Goal: Task Accomplishment & Management: Complete application form

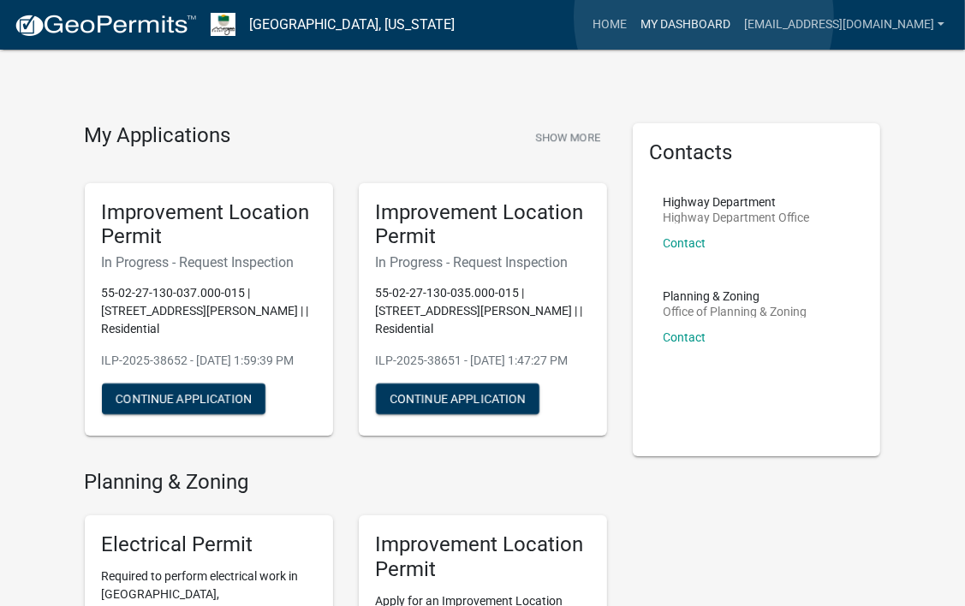
click at [704, 17] on link "My Dashboard" at bounding box center [685, 25] width 104 height 33
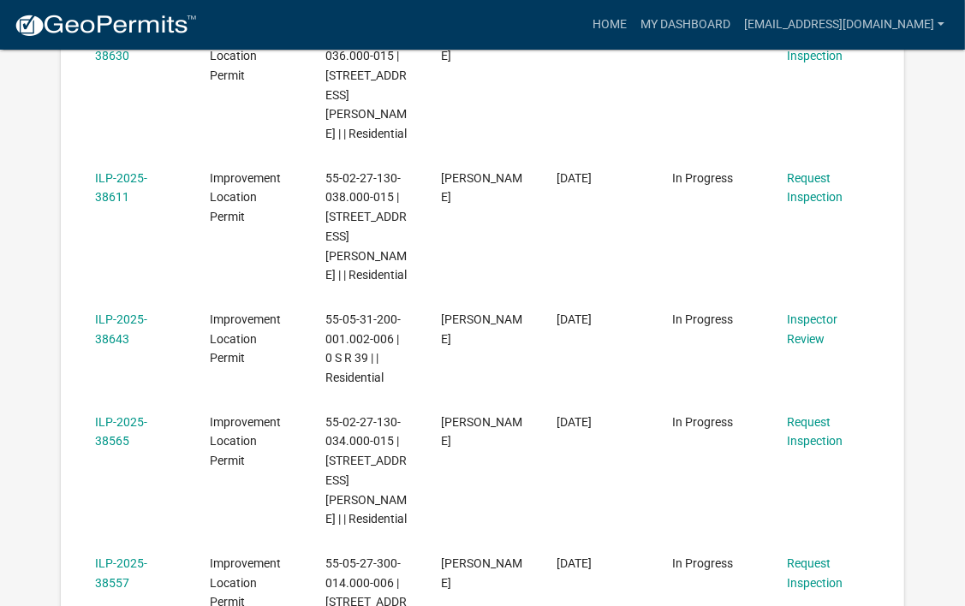
scroll to position [694, 0]
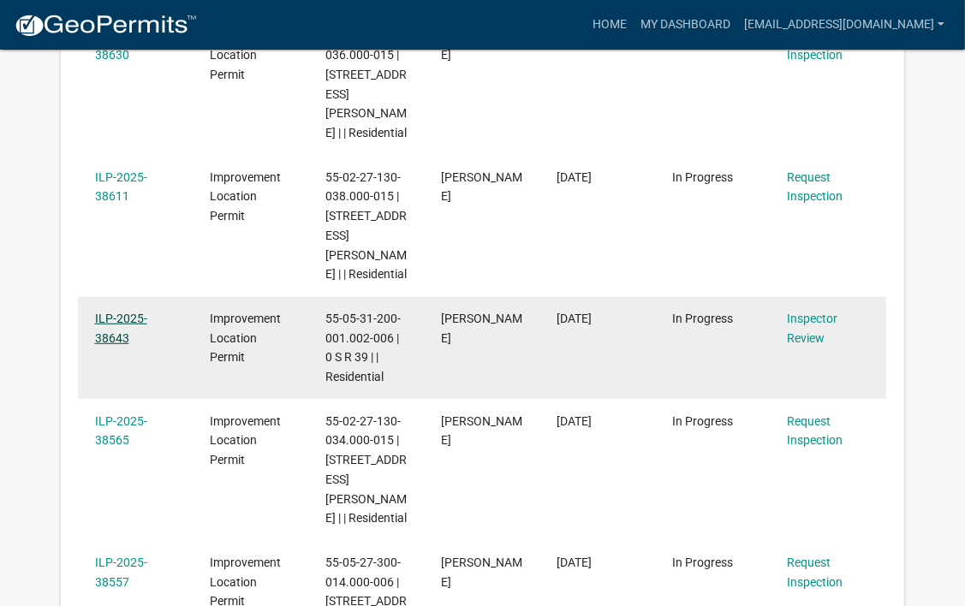
click at [108, 312] on link "ILP-2025-38643" at bounding box center [121, 328] width 52 height 33
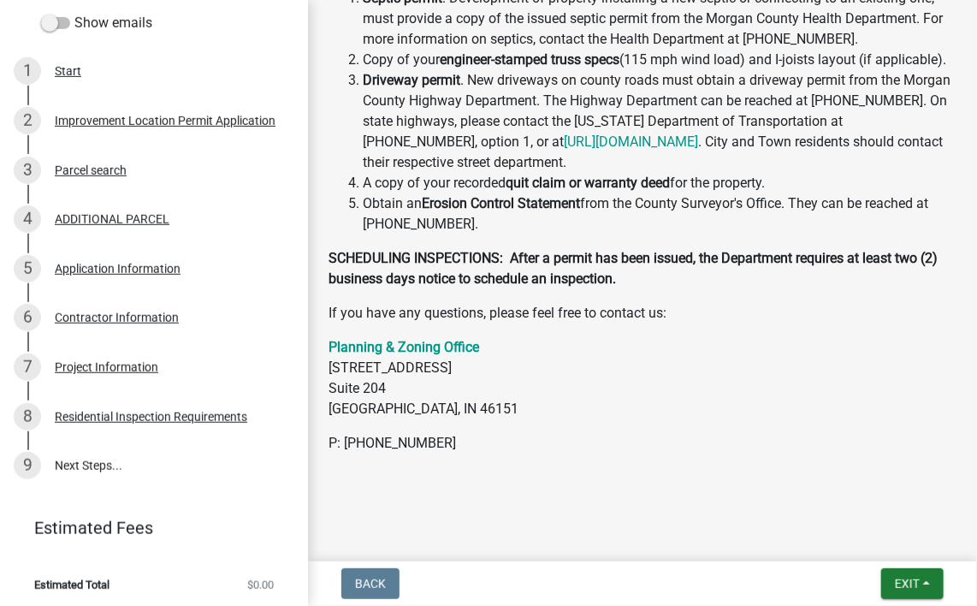
scroll to position [289, 0]
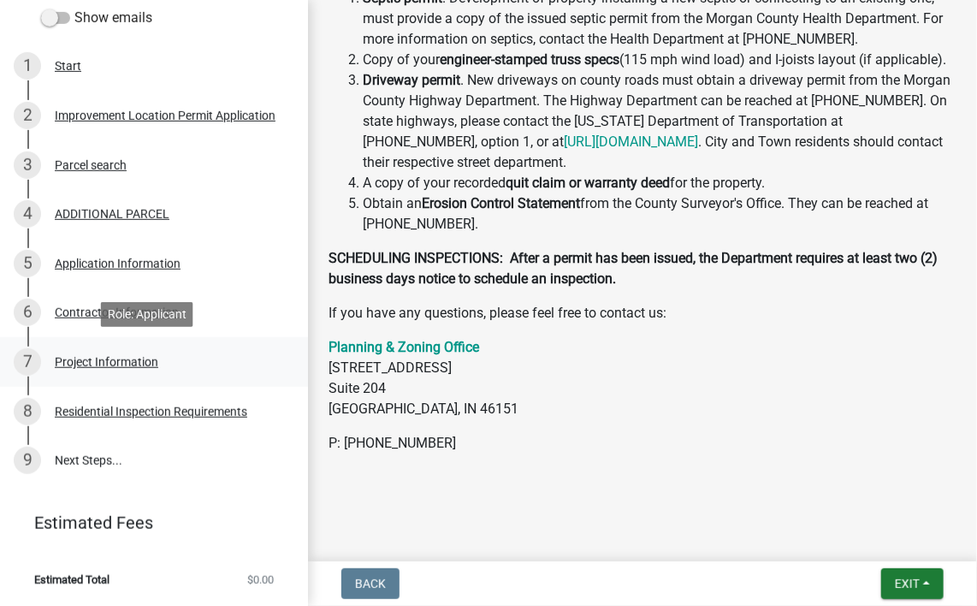
click at [107, 357] on div "Project Information" at bounding box center [107, 362] width 104 height 12
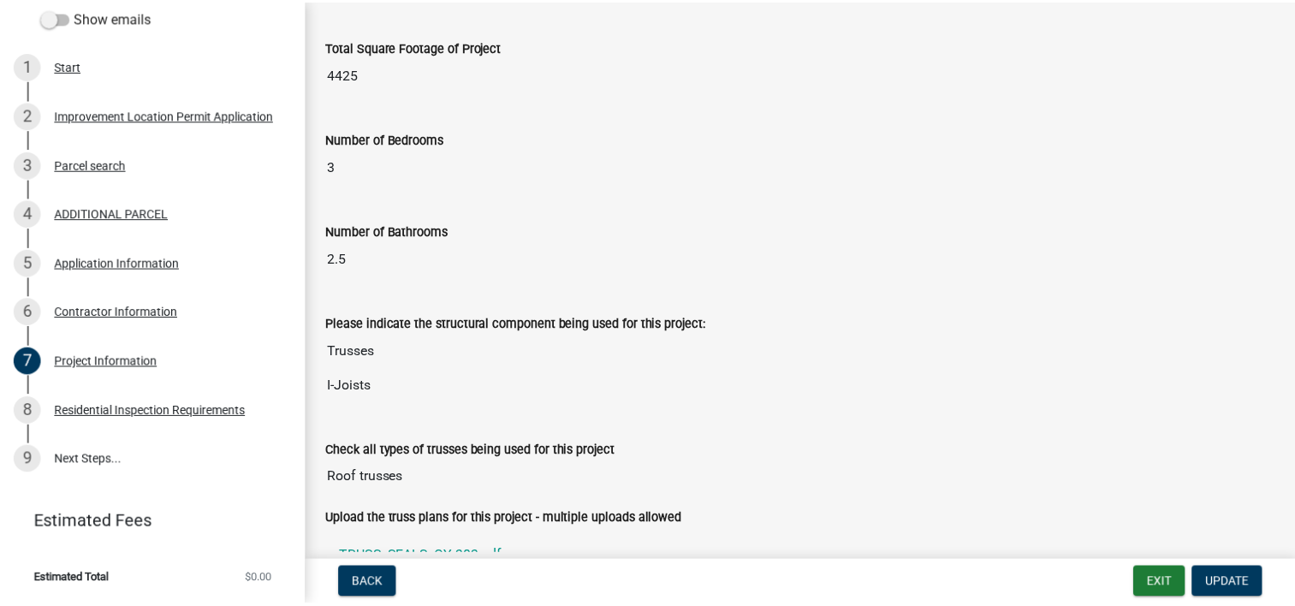
scroll to position [1185, 0]
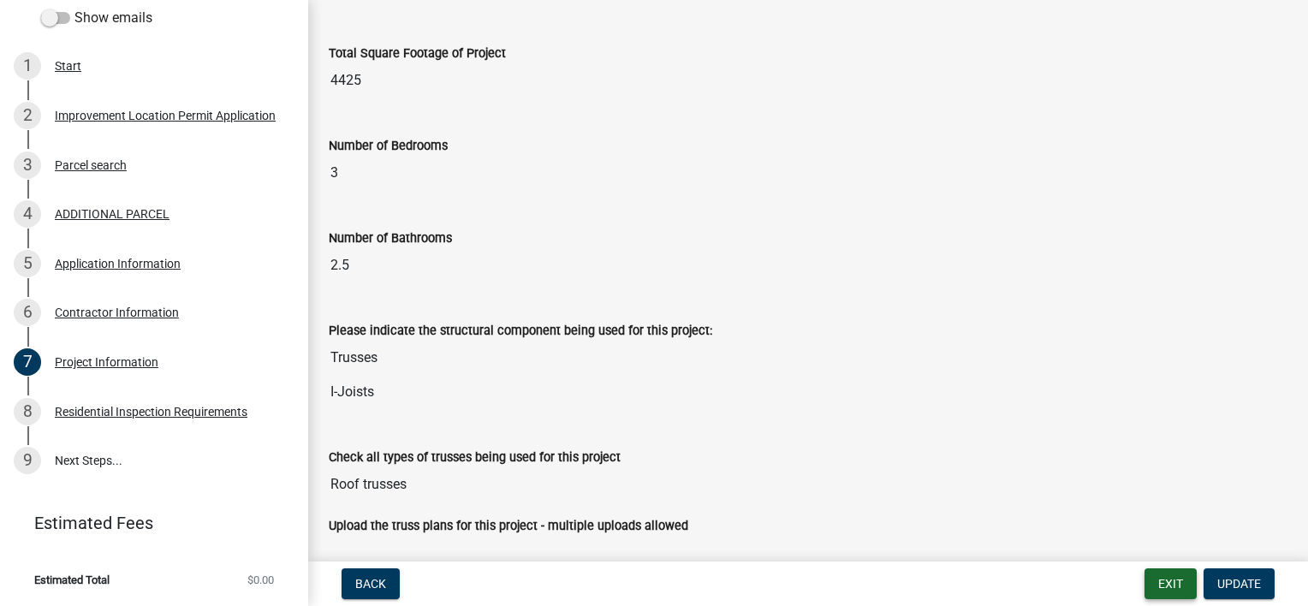
click at [964, 582] on button "Exit" at bounding box center [1170, 583] width 52 height 31
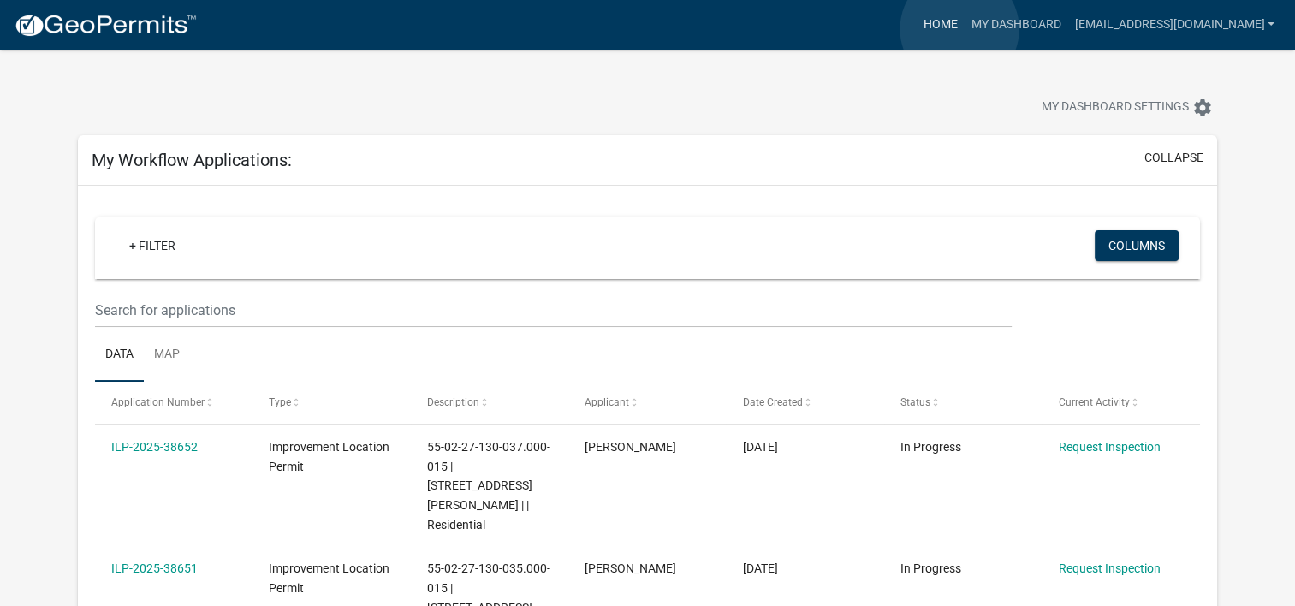
click at [960, 29] on link "Home" at bounding box center [940, 25] width 48 height 33
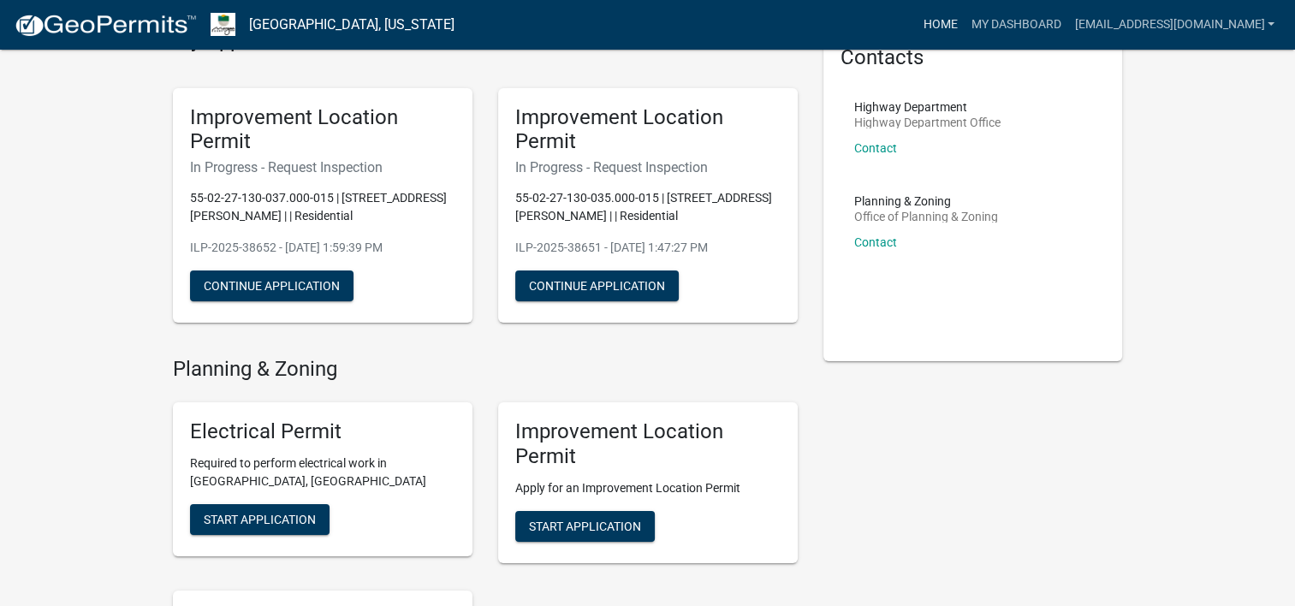
scroll to position [97, 0]
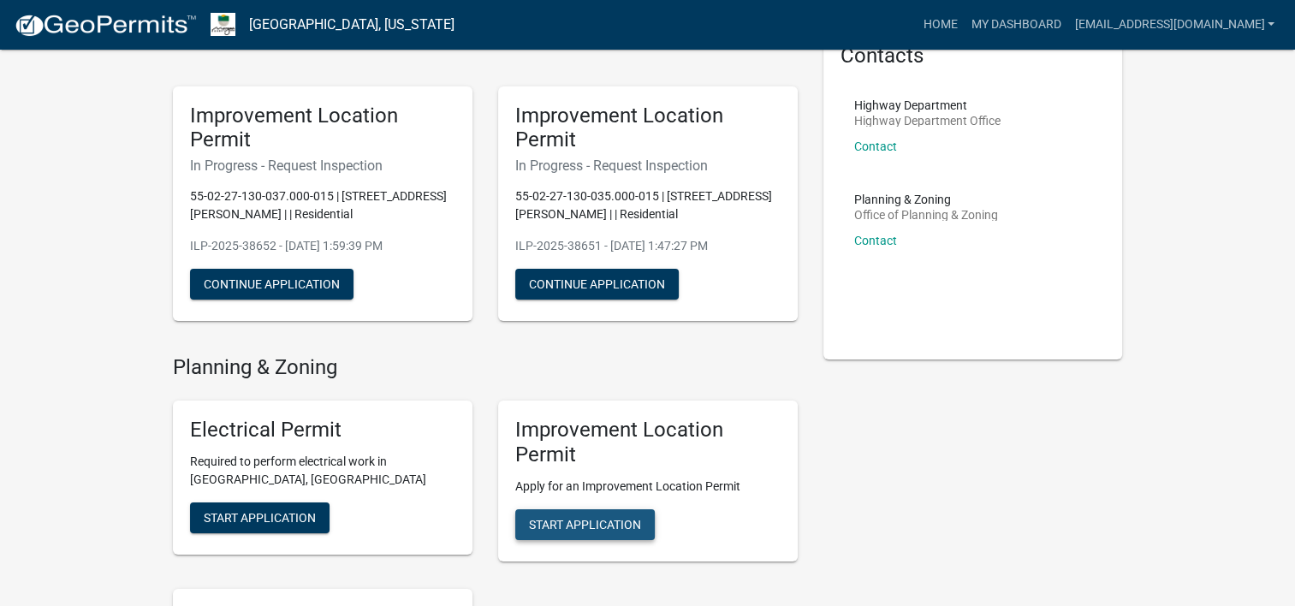
click at [602, 526] on span "Start Application" at bounding box center [585, 524] width 112 height 14
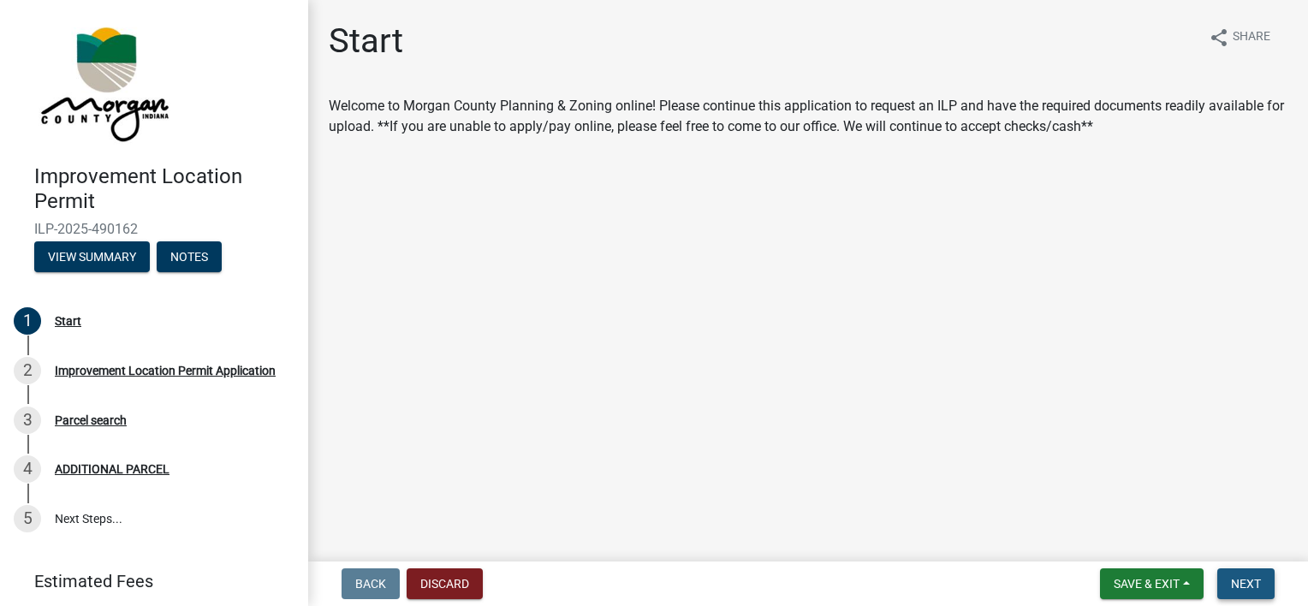
click at [964, 577] on span "Next" at bounding box center [1246, 584] width 30 height 14
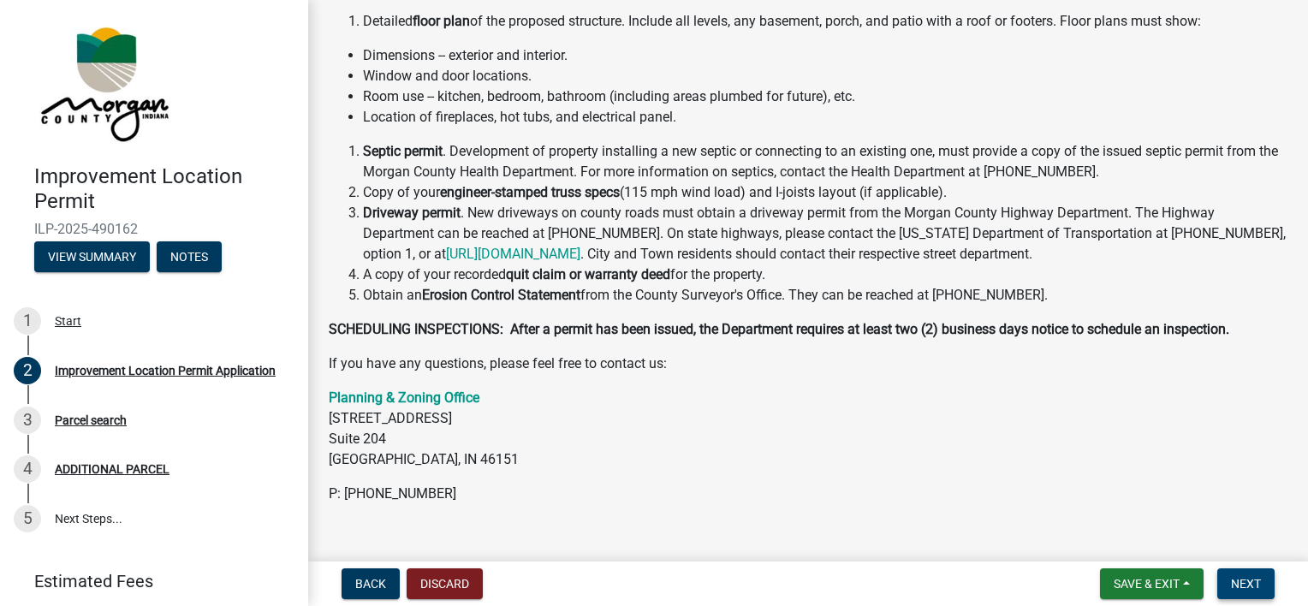
scroll to position [386, 0]
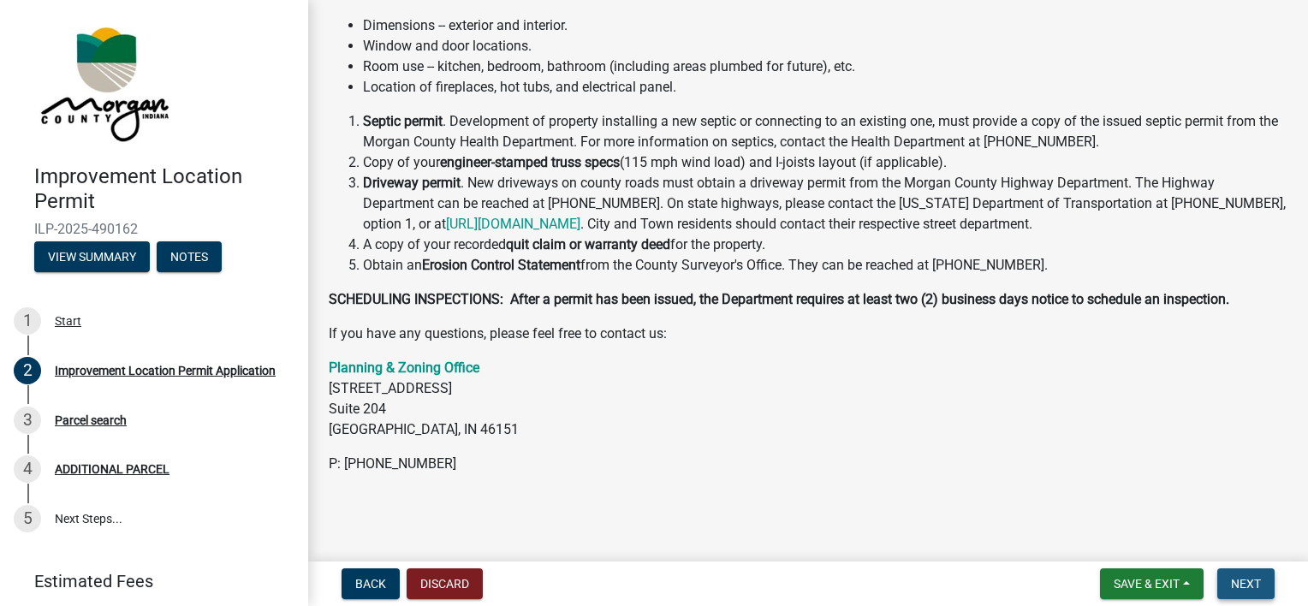
click at [964, 582] on span "Next" at bounding box center [1246, 584] width 30 height 14
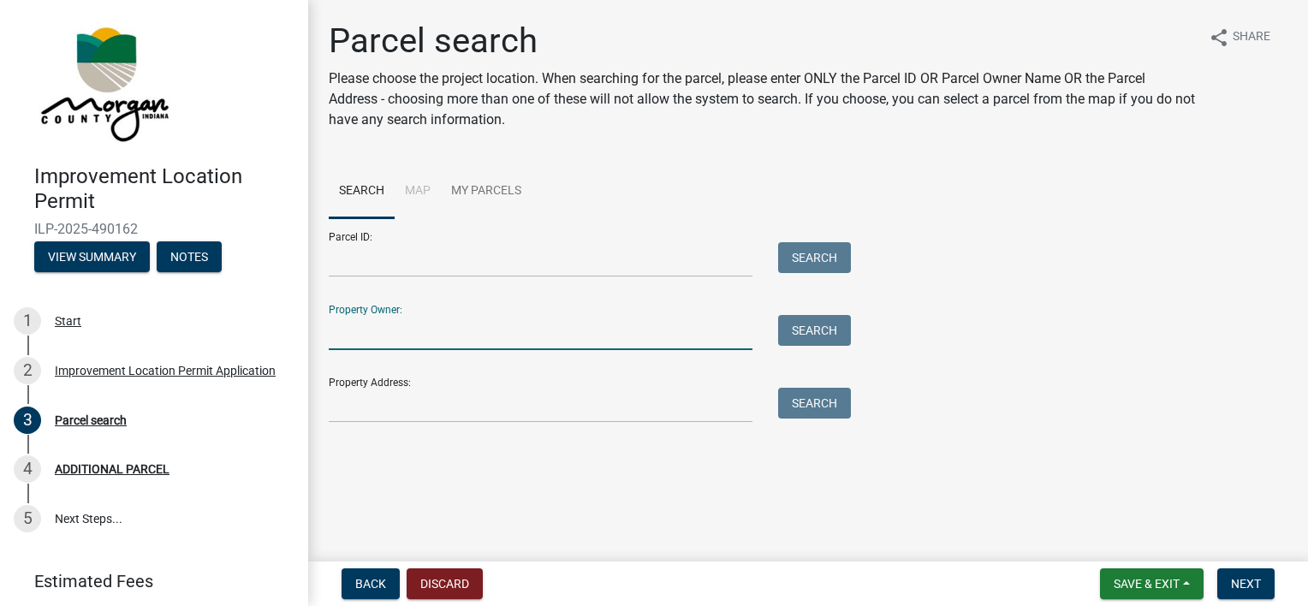
click at [419, 318] on input "Property Owner:" at bounding box center [541, 332] width 424 height 35
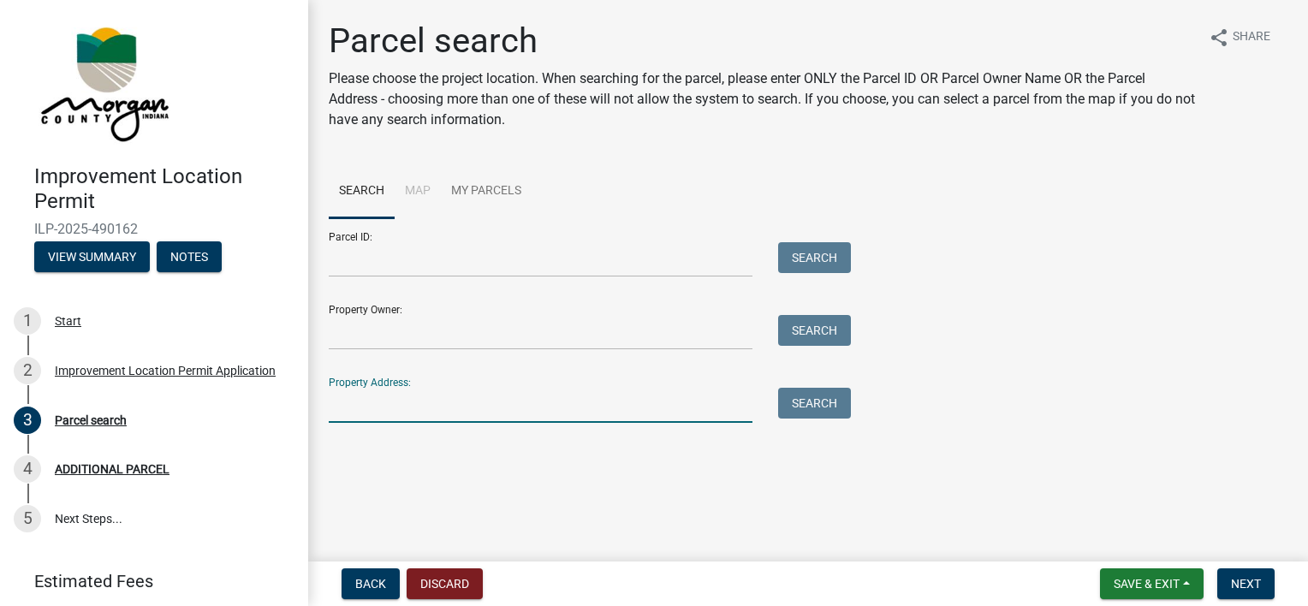
click at [346, 407] on input "Property Address:" at bounding box center [541, 405] width 424 height 35
type input "8152"
click at [801, 408] on button "Search" at bounding box center [814, 403] width 73 height 31
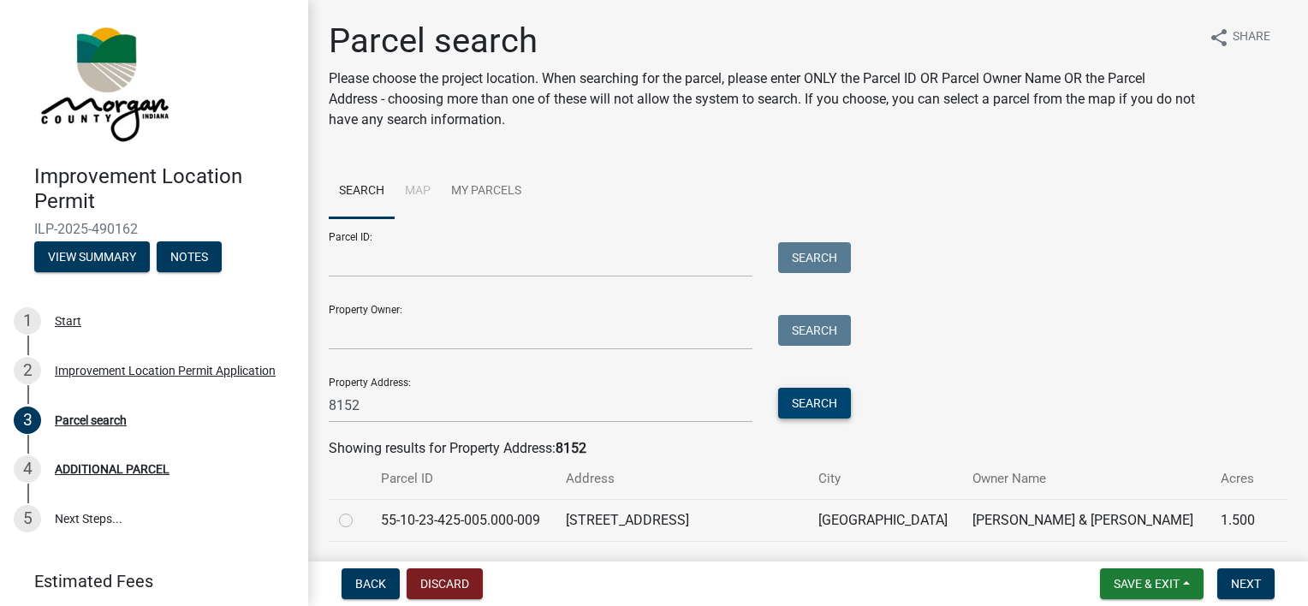
scroll to position [94, 0]
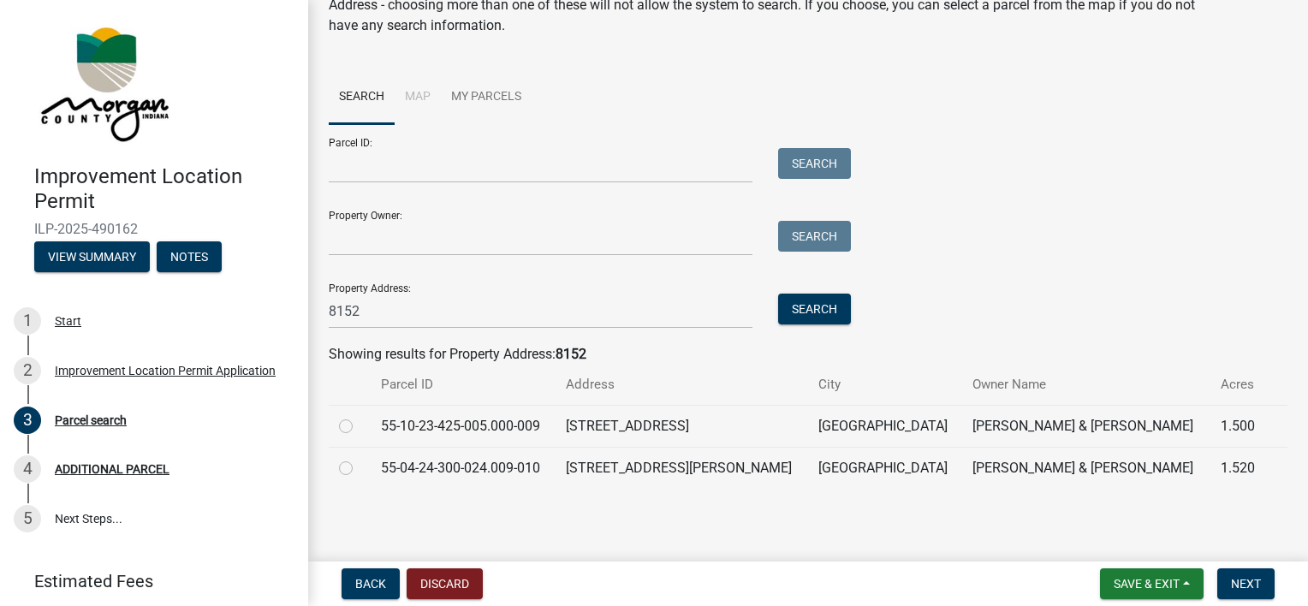
click at [360, 458] on label at bounding box center [360, 458] width 0 height 0
click at [360, 466] on input "radio" at bounding box center [365, 463] width 11 height 11
radio input "true"
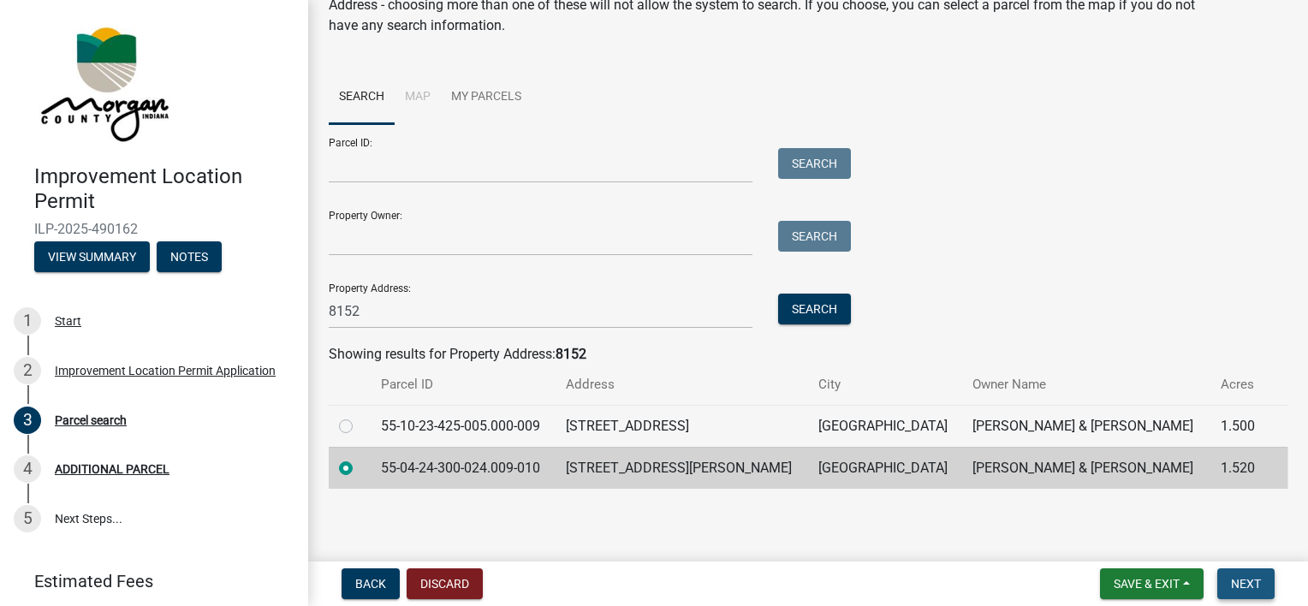
click at [964, 581] on span "Next" at bounding box center [1246, 584] width 30 height 14
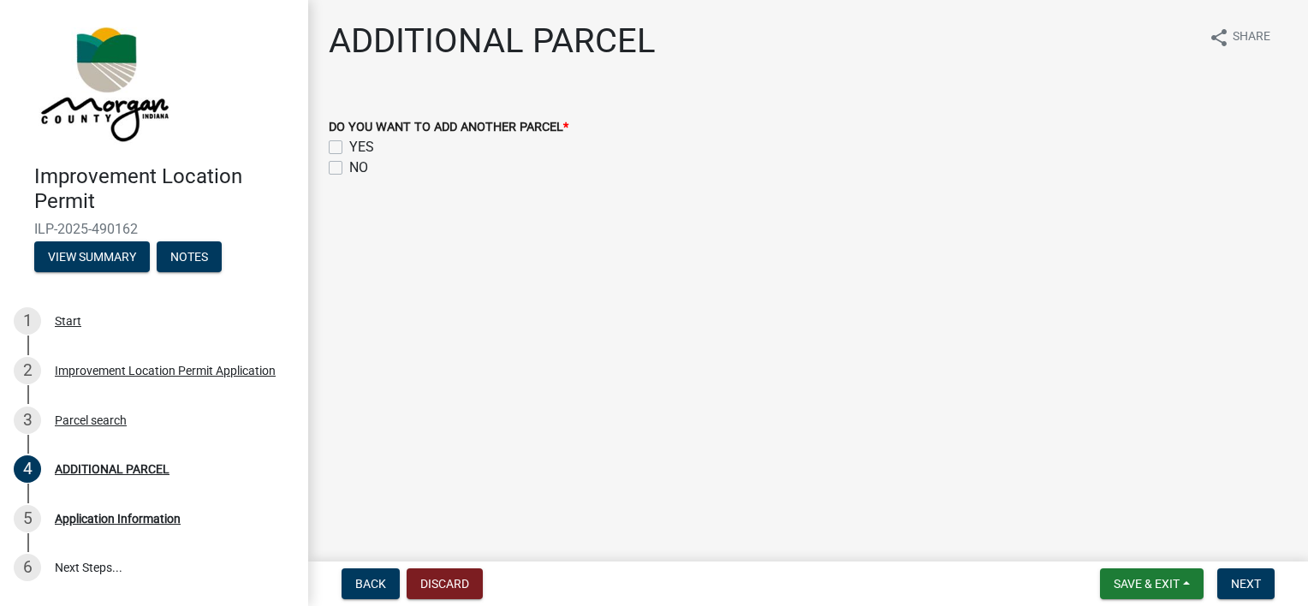
click at [349, 170] on label "NO" at bounding box center [358, 167] width 19 height 21
click at [349, 169] on input "NO" at bounding box center [354, 162] width 11 height 11
checkbox input "true"
checkbox input "false"
checkbox input "true"
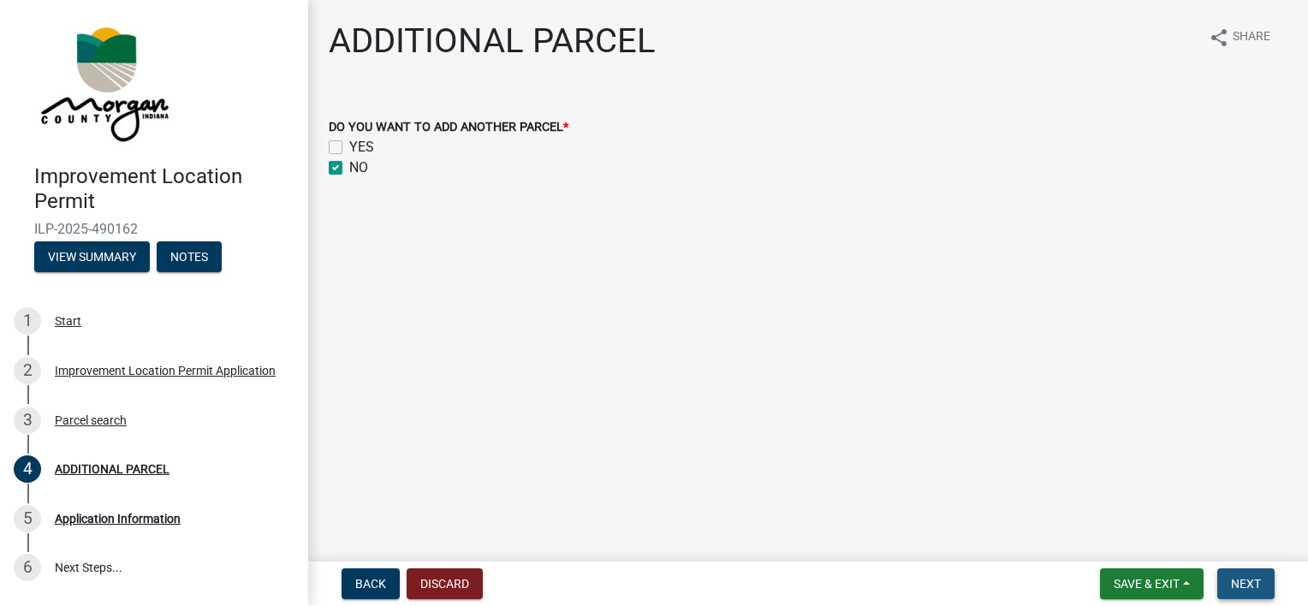
click at [964, 577] on span "Next" at bounding box center [1246, 584] width 30 height 14
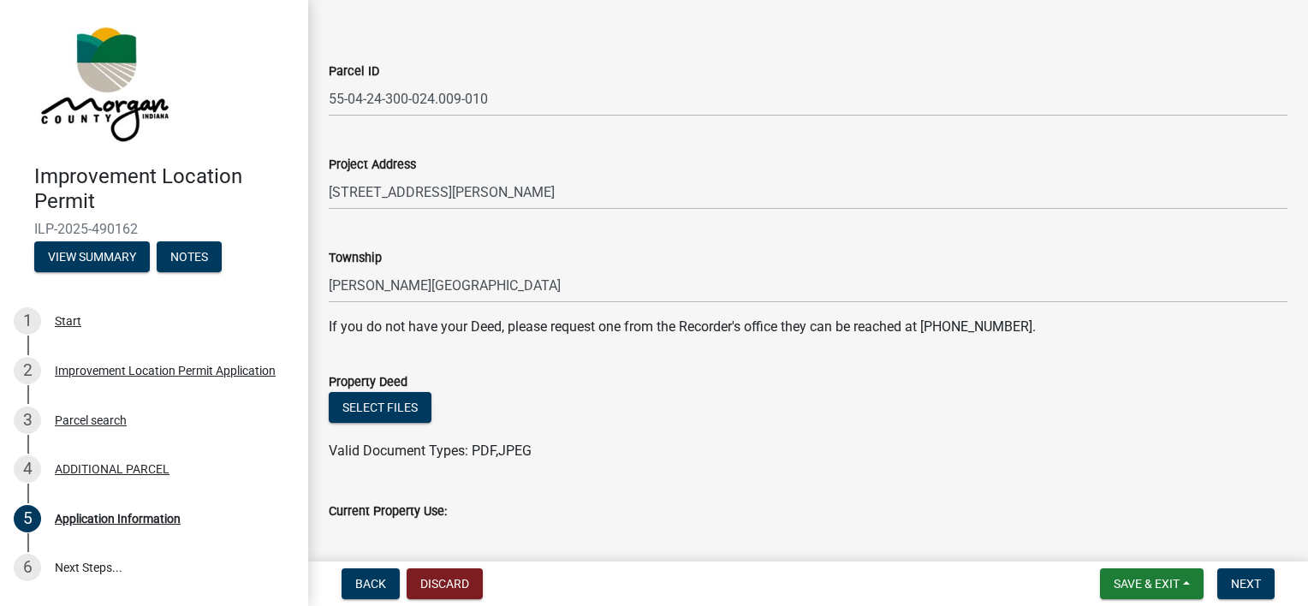
scroll to position [127, 0]
click at [370, 412] on button "Select files" at bounding box center [380, 405] width 103 height 31
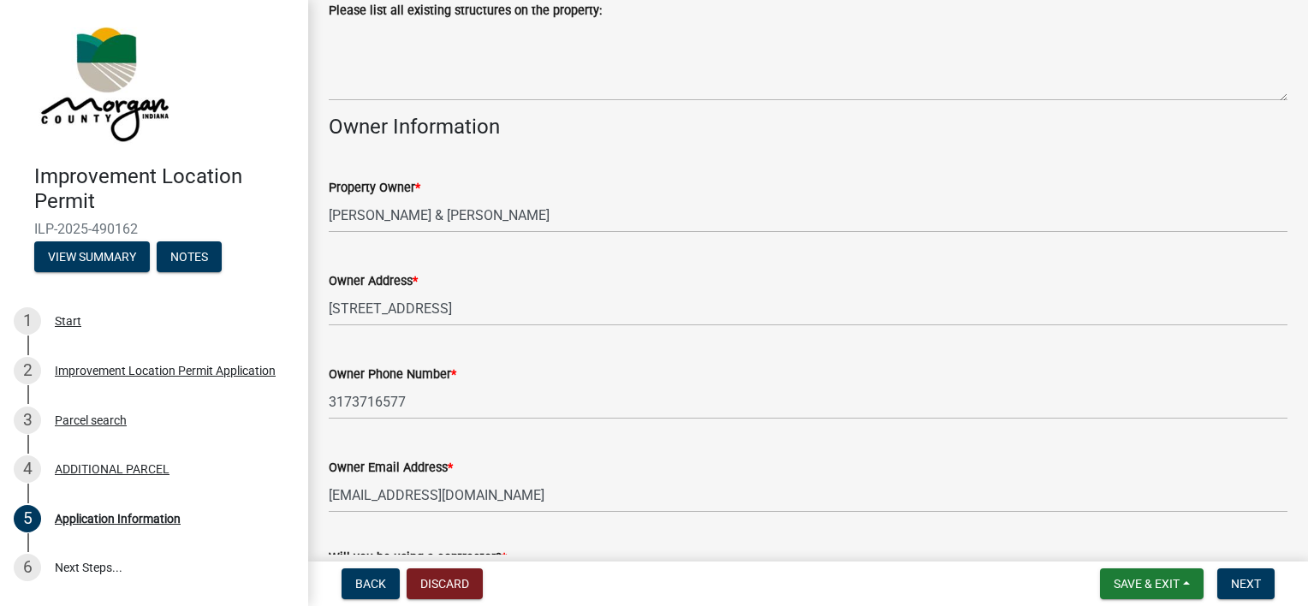
scroll to position [918, 0]
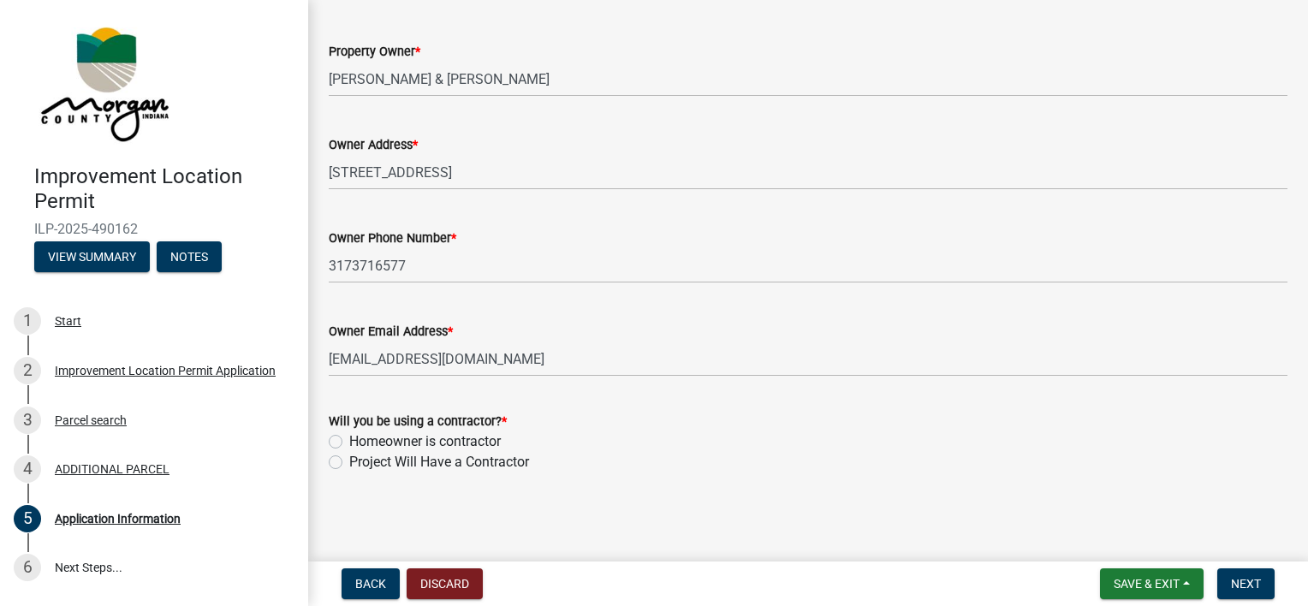
click at [349, 461] on label "Project Will Have a Contractor" at bounding box center [439, 462] width 180 height 21
click at [349, 461] on input "Project Will Have a Contractor" at bounding box center [354, 457] width 11 height 11
radio input "true"
click at [964, 577] on span "Next" at bounding box center [1246, 584] width 30 height 14
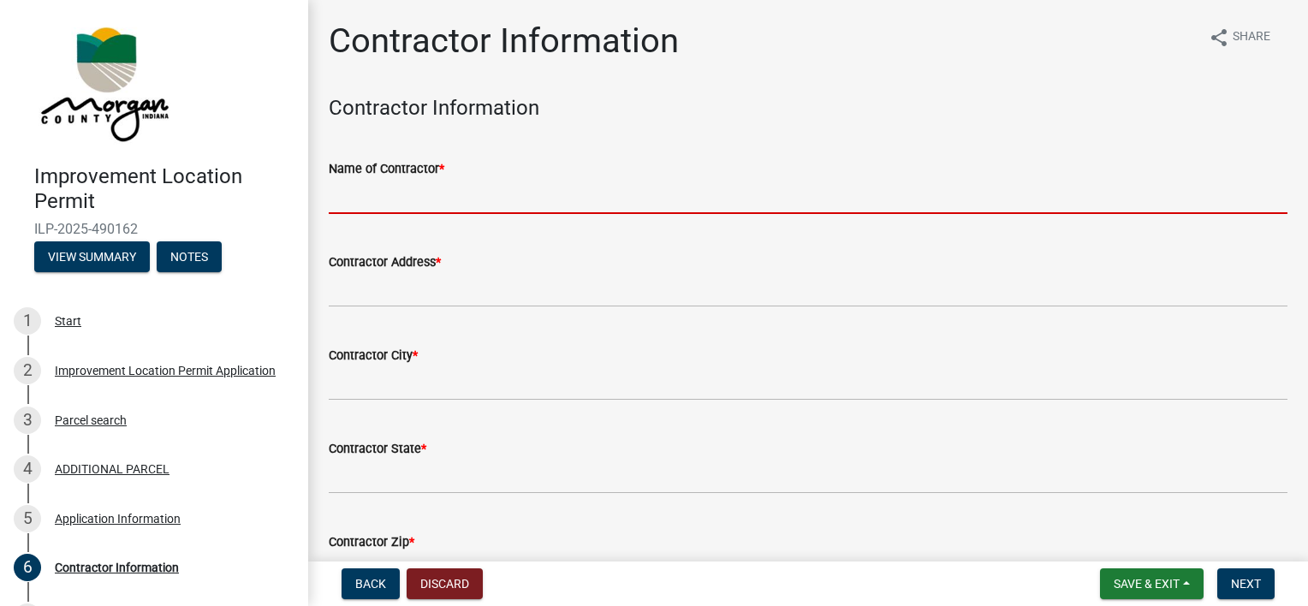
click at [428, 205] on input "Name of Contractor *" at bounding box center [808, 196] width 959 height 35
type input "[PERSON_NAME] BUILDING GROUP LLC"
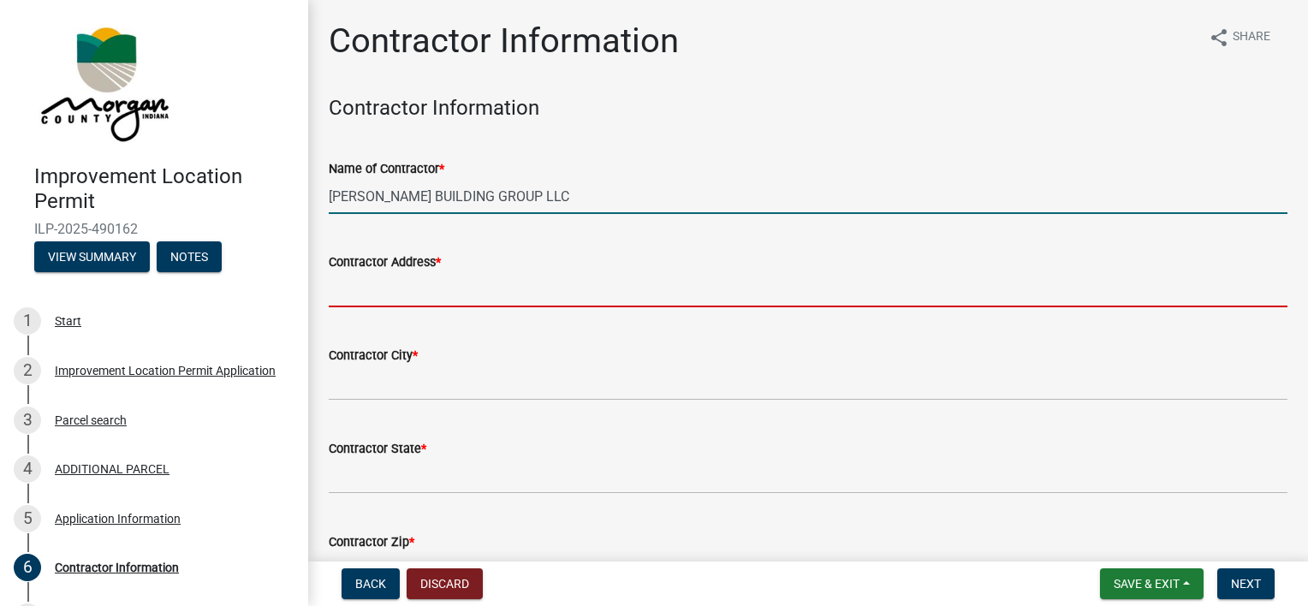
type input "[STREET_ADDRESS]"
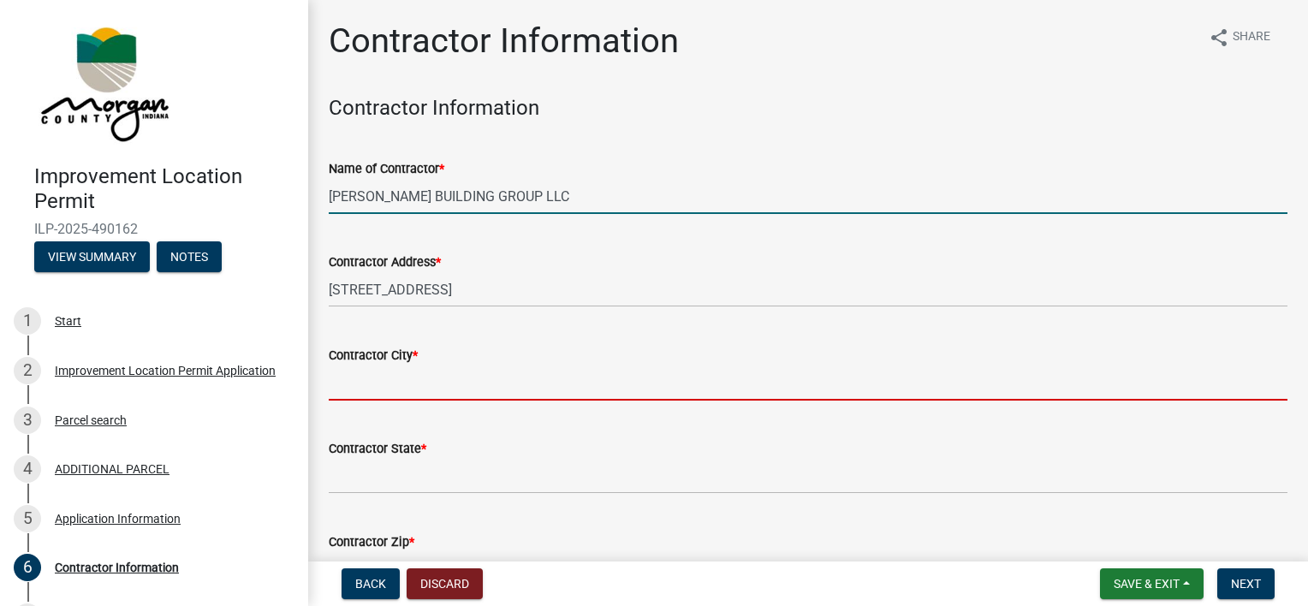
type input "[GEOGRAPHIC_DATA]"
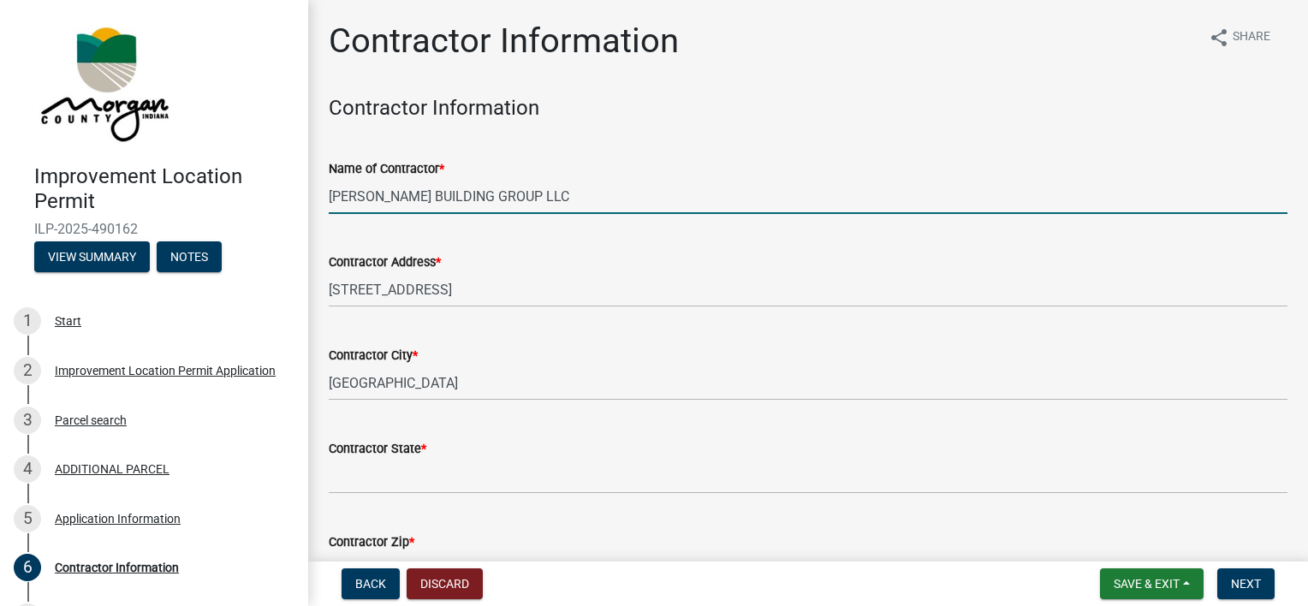
type input "IN"
type input "46240"
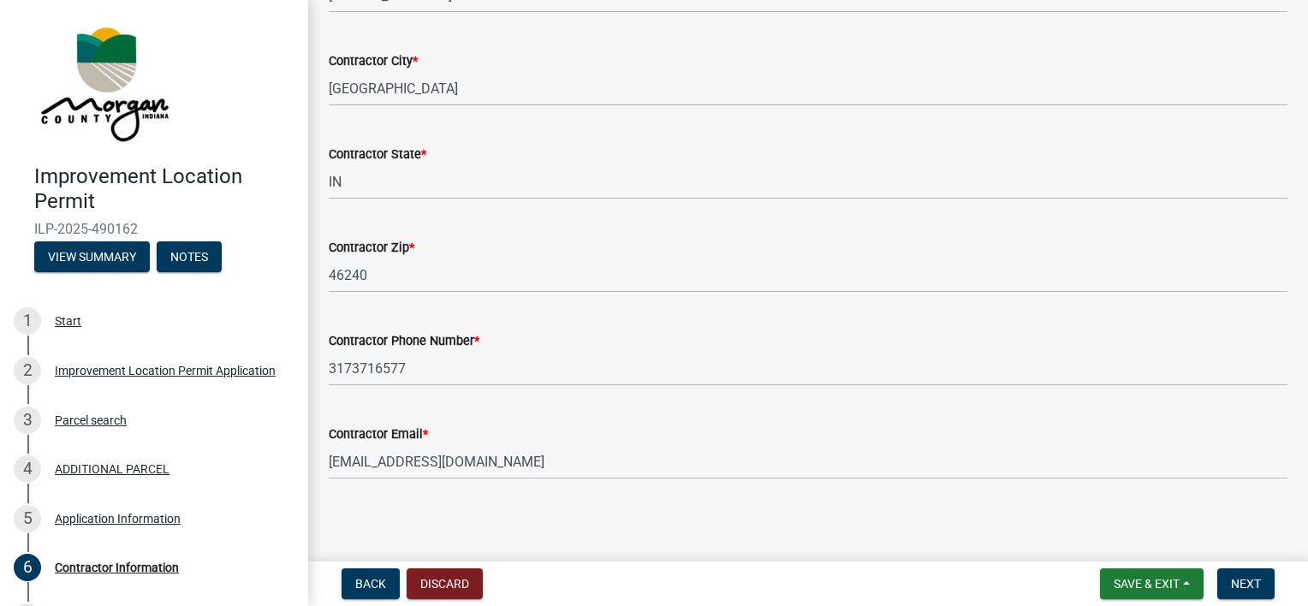
scroll to position [299, 0]
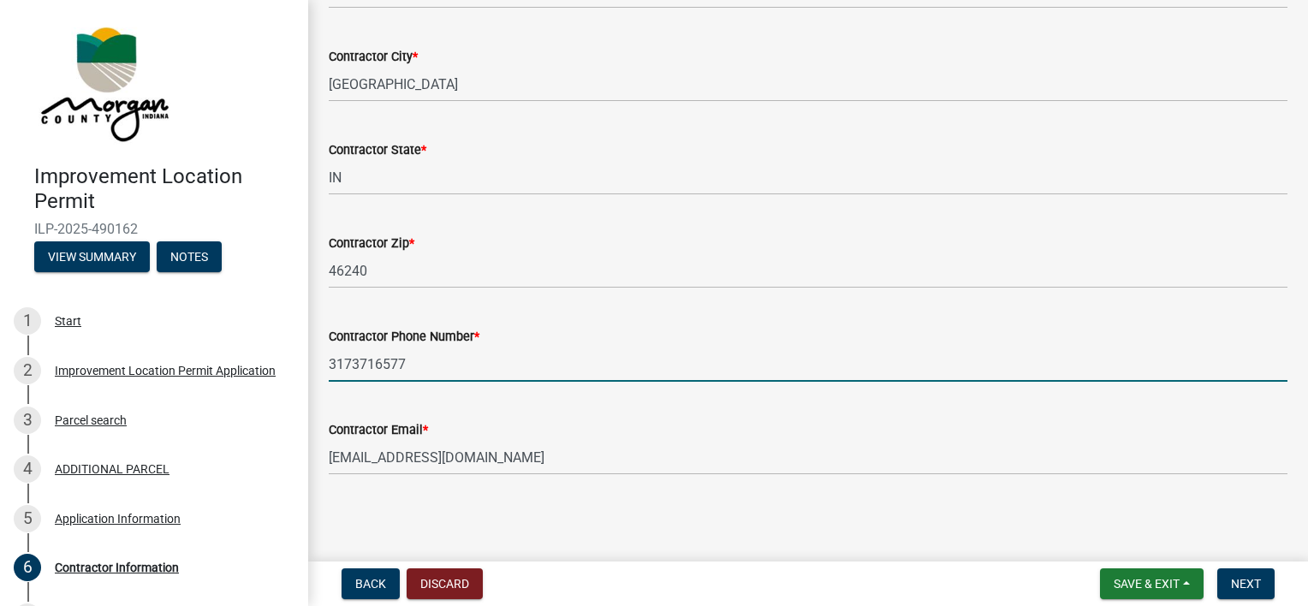
drag, startPoint x: 353, startPoint y: 366, endPoint x: 297, endPoint y: 365, distance: 55.7
click at [297, 365] on div "Improvement Location Permit ILP-2025-490162 View Summary Notes 1 Start 2 Improv…" at bounding box center [654, 303] width 1308 height 606
type input "3177492227"
click at [606, 318] on div "Contractor Phone Number * [PHONE_NUMBER]" at bounding box center [808, 342] width 959 height 80
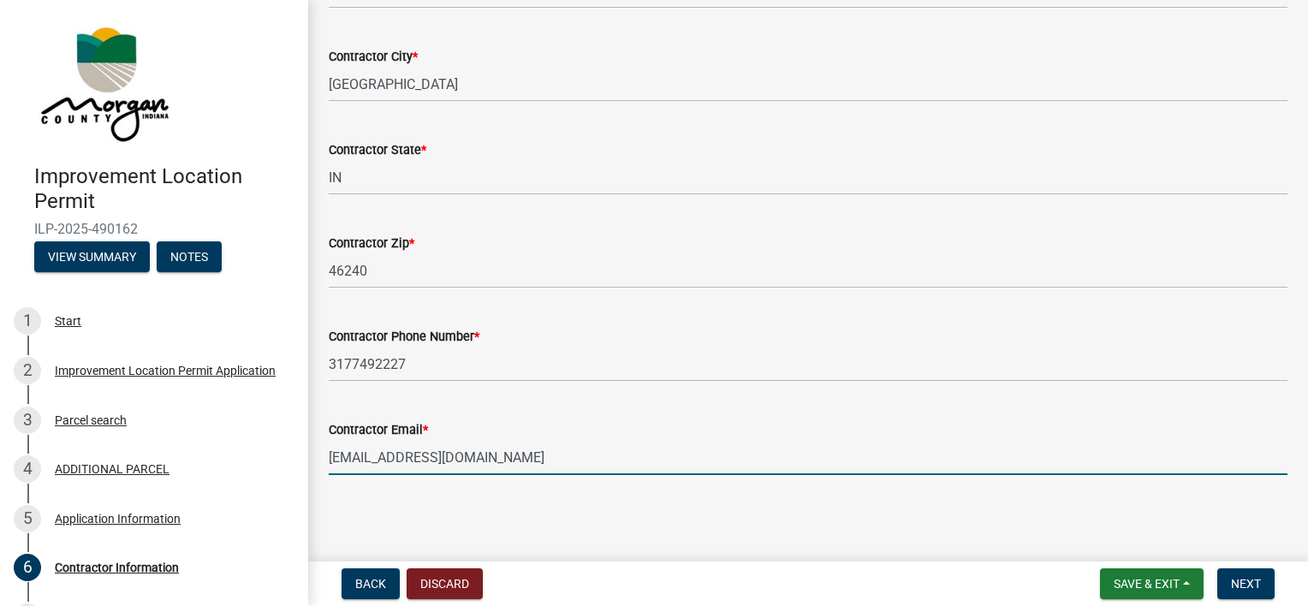
drag, startPoint x: 520, startPoint y: 462, endPoint x: 312, endPoint y: 461, distance: 208.0
click at [312, 461] on div "Contractor Information share Share Contractor Information Name of Contractor * …" at bounding box center [808, 113] width 1000 height 782
type input "[EMAIL_ADDRESS][DOMAIN_NAME]"
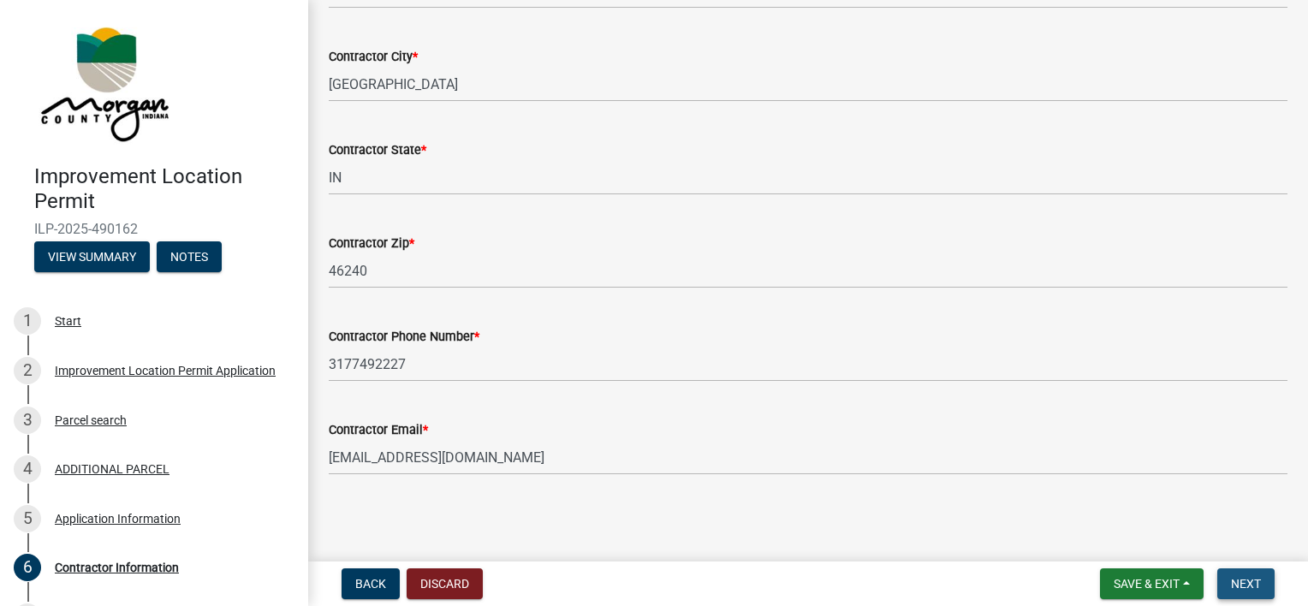
click at [964, 574] on button "Next" at bounding box center [1245, 583] width 57 height 31
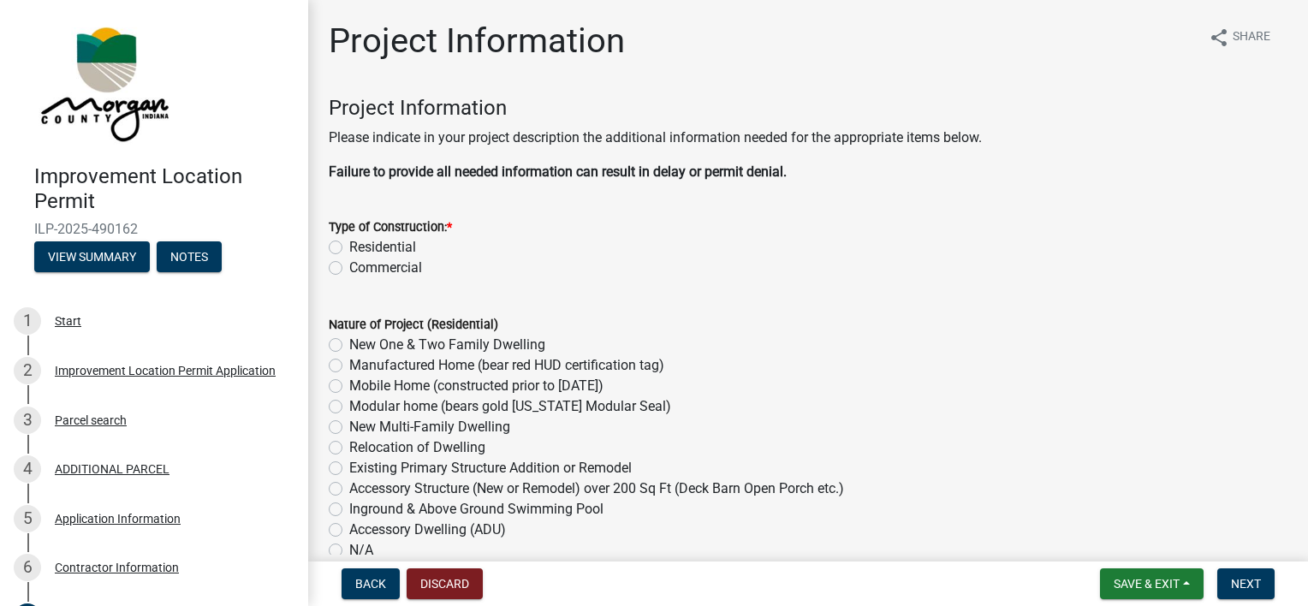
click at [349, 244] on label "Residential" at bounding box center [382, 247] width 67 height 21
click at [349, 244] on input "Residential" at bounding box center [354, 242] width 11 height 11
radio input "true"
click at [349, 340] on label "New One & Two Family Dwelling" at bounding box center [447, 345] width 196 height 21
click at [349, 340] on input "New One & Two Family Dwelling" at bounding box center [354, 340] width 11 height 11
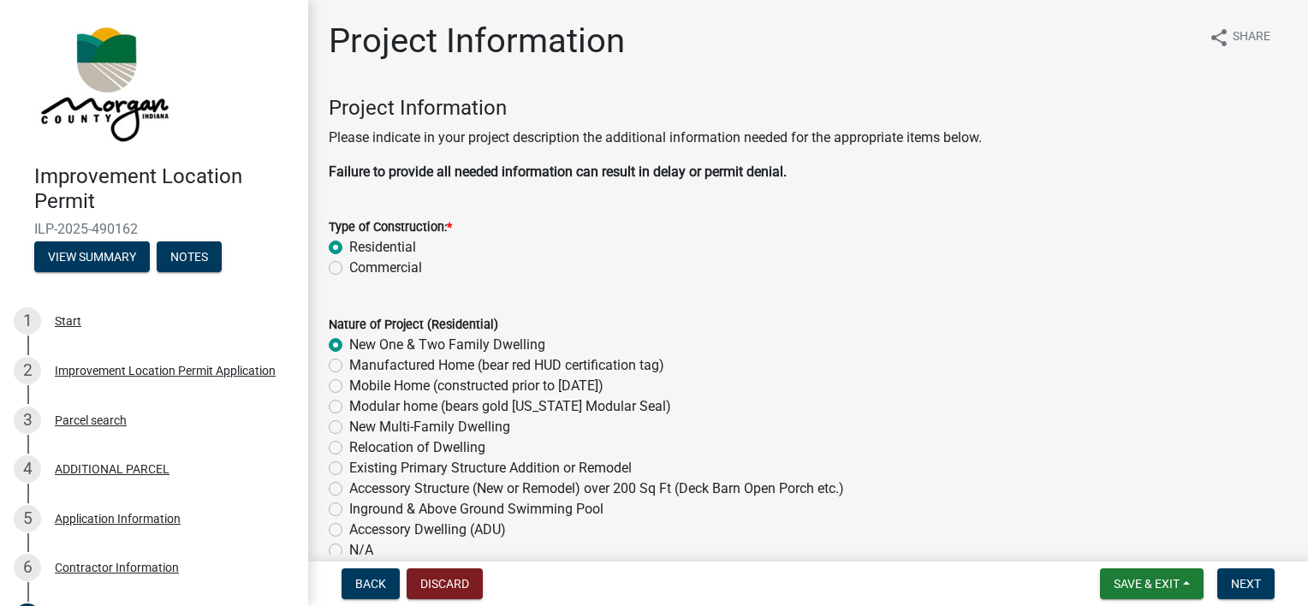
radio input "true"
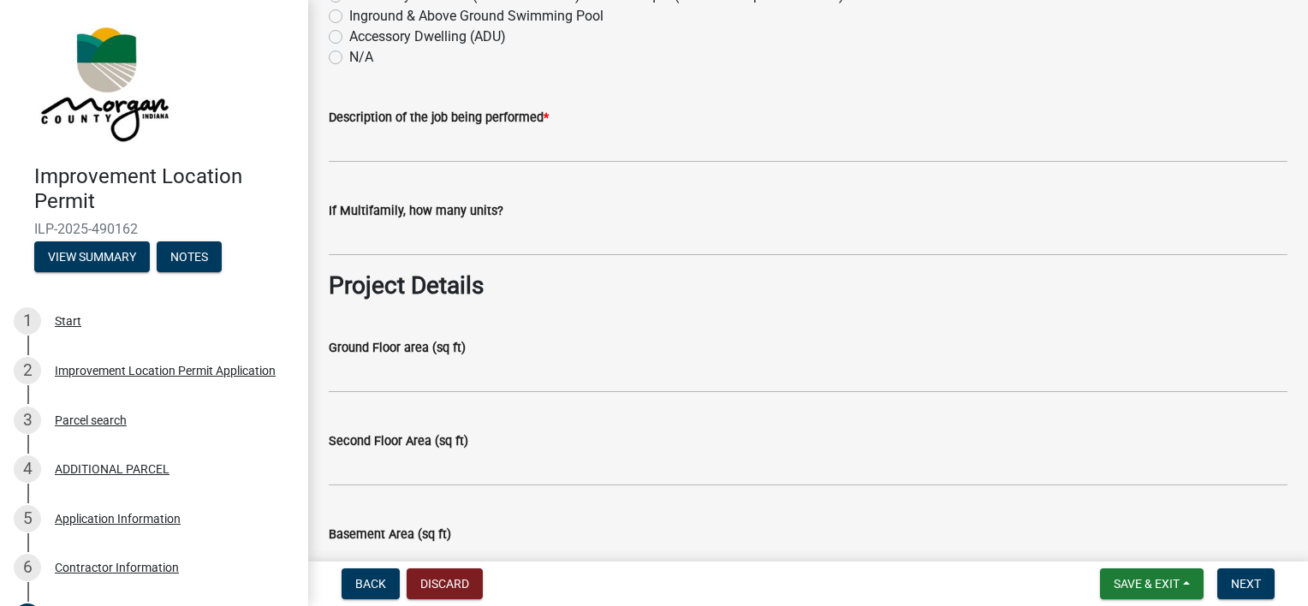
scroll to position [496, 0]
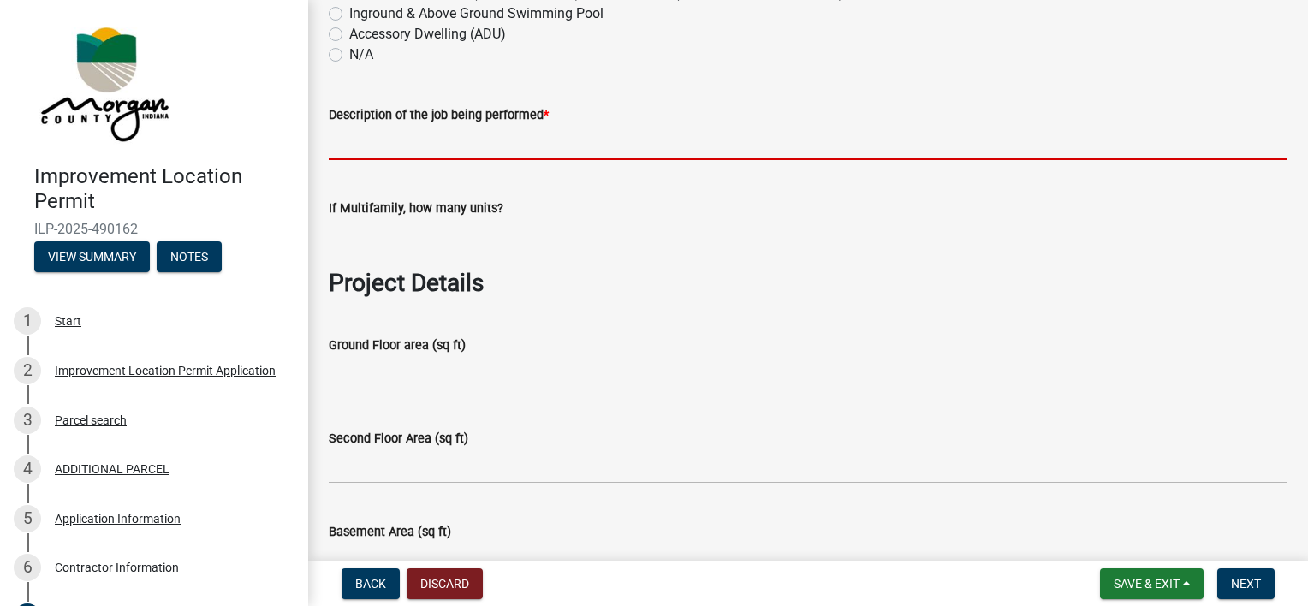
click at [406, 152] on input "Description of the job being performed *" at bounding box center [808, 142] width 959 height 35
type input "Single family Residence"
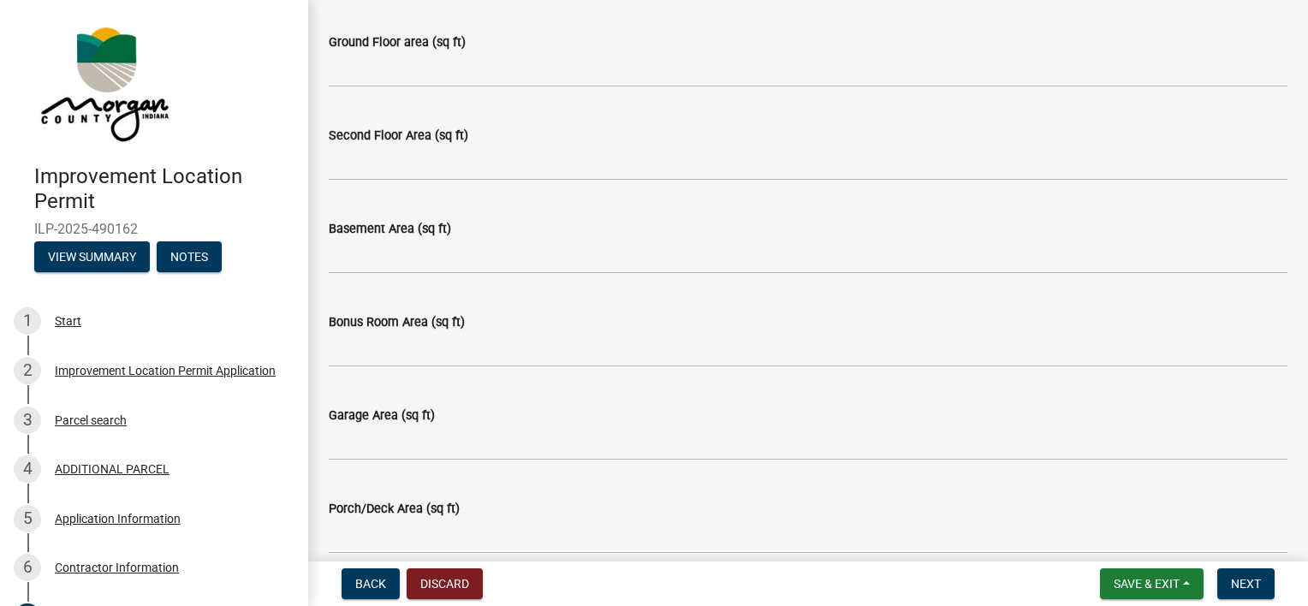
scroll to position [791, 0]
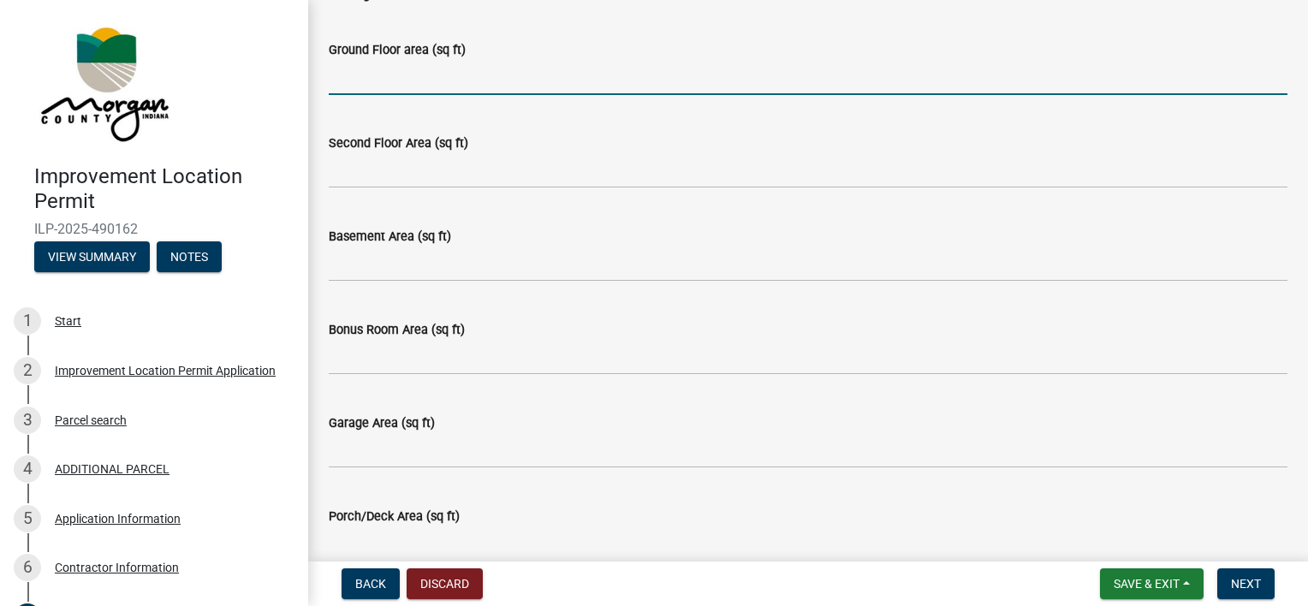
click at [405, 68] on input "Ground Floor area (sq ft)" at bounding box center [808, 77] width 959 height 35
type input "2177"
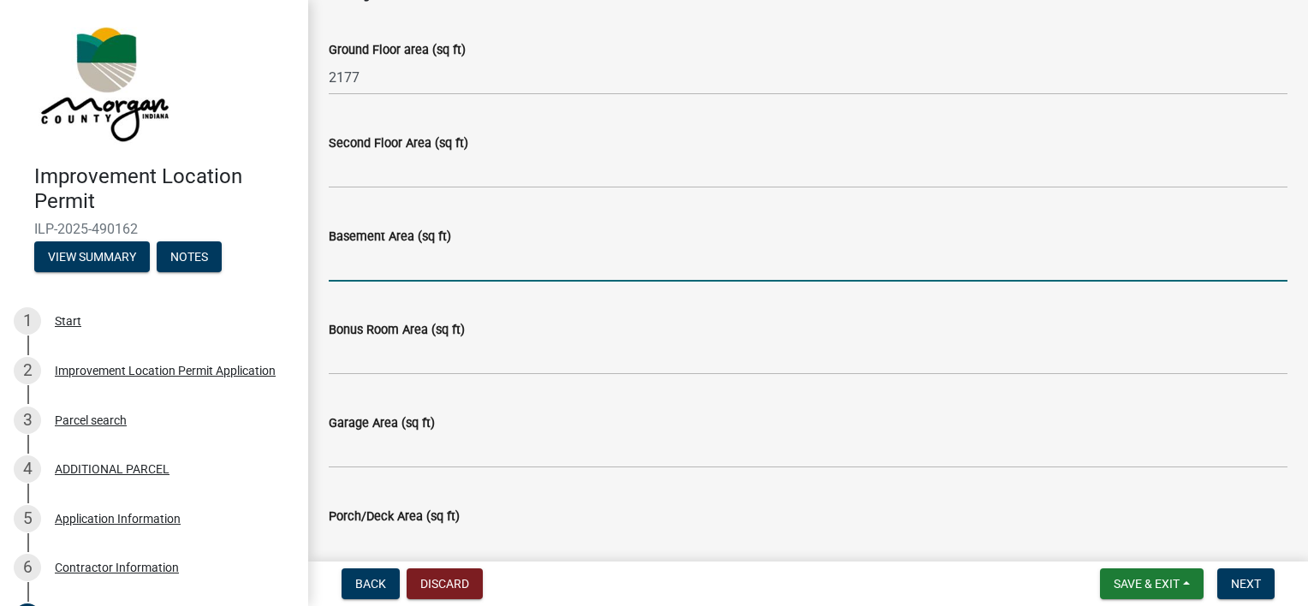
click at [407, 261] on input "Basement Area (sq ft)" at bounding box center [808, 264] width 959 height 35
type input "2180"
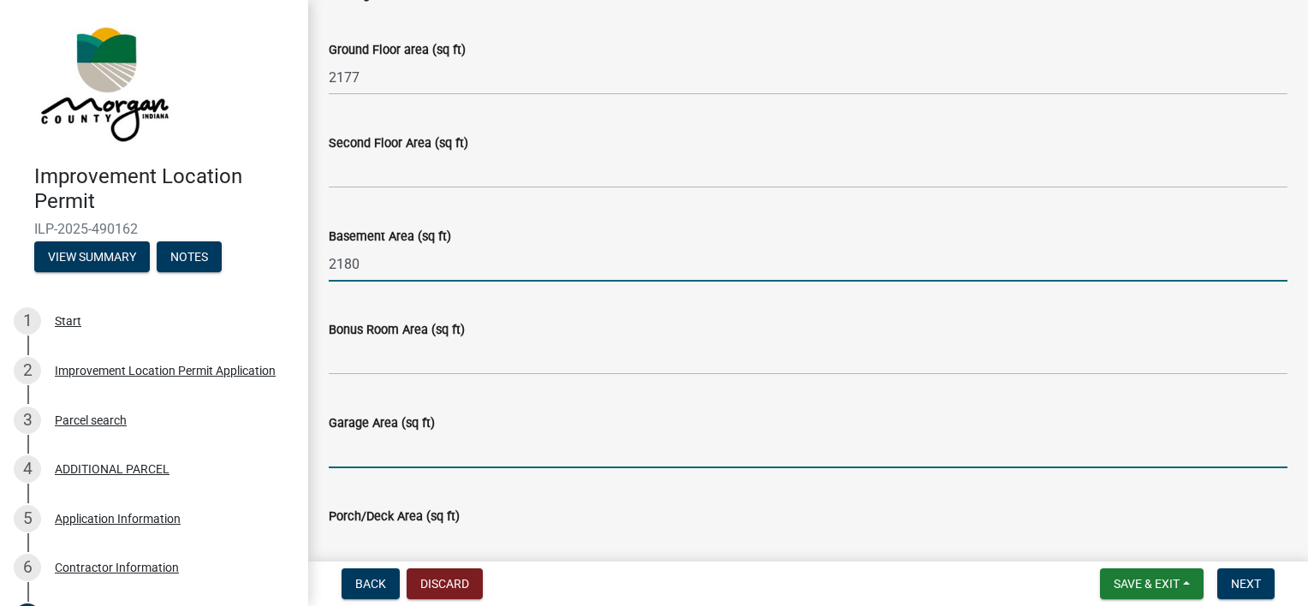
click at [450, 442] on input "Garage Area (sq ft)" at bounding box center [808, 450] width 959 height 35
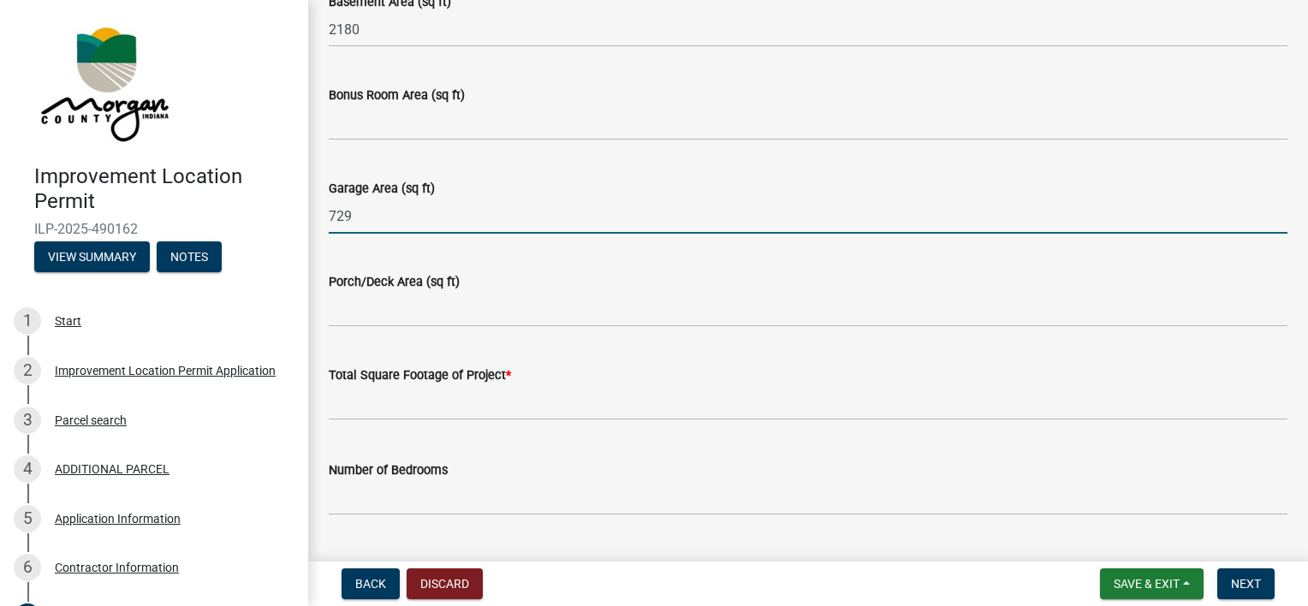
scroll to position [1026, 0]
type input "729"
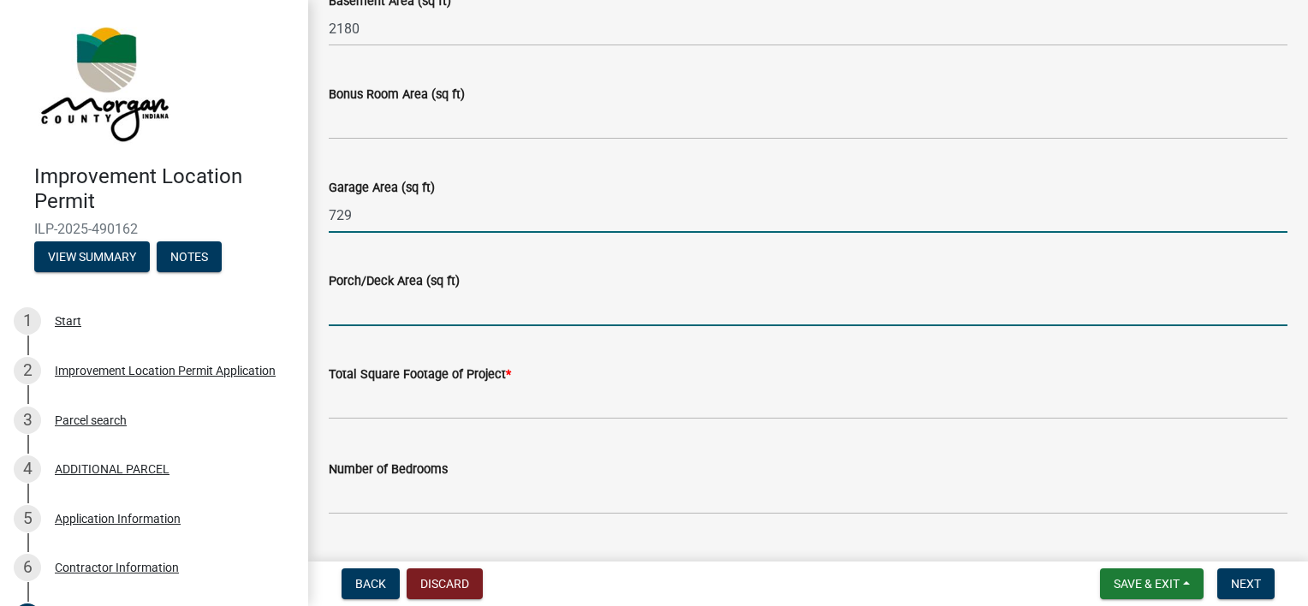
click at [417, 308] on input "Porch/Deck Area (sq ft)" at bounding box center [808, 308] width 959 height 35
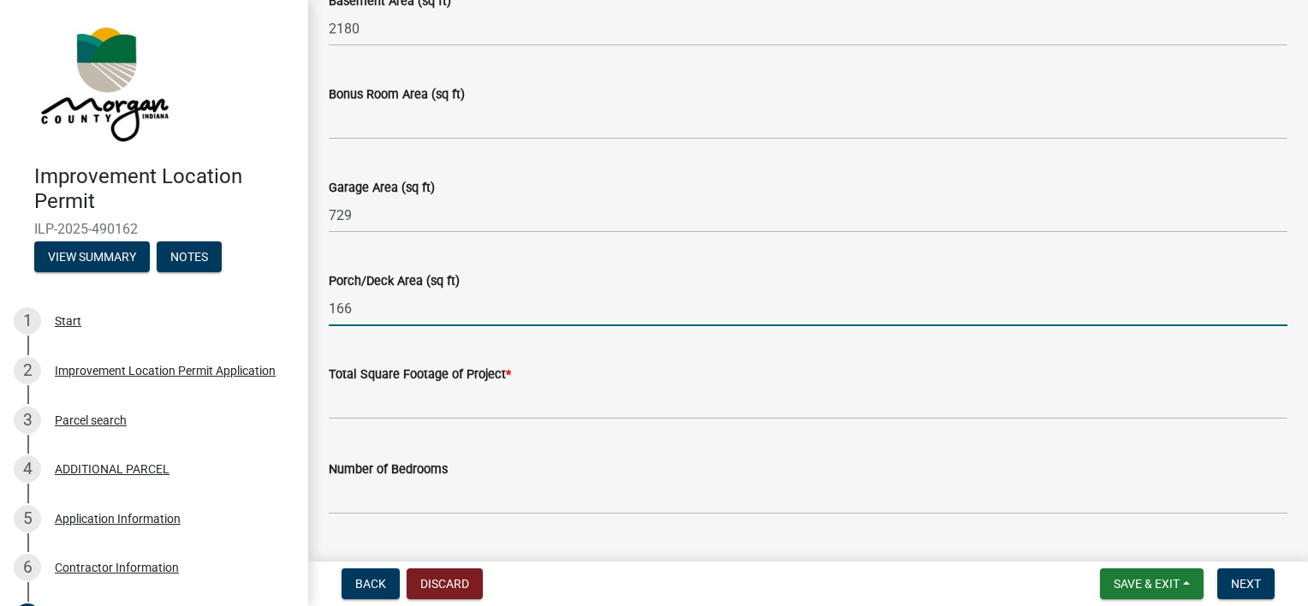
type input "166"
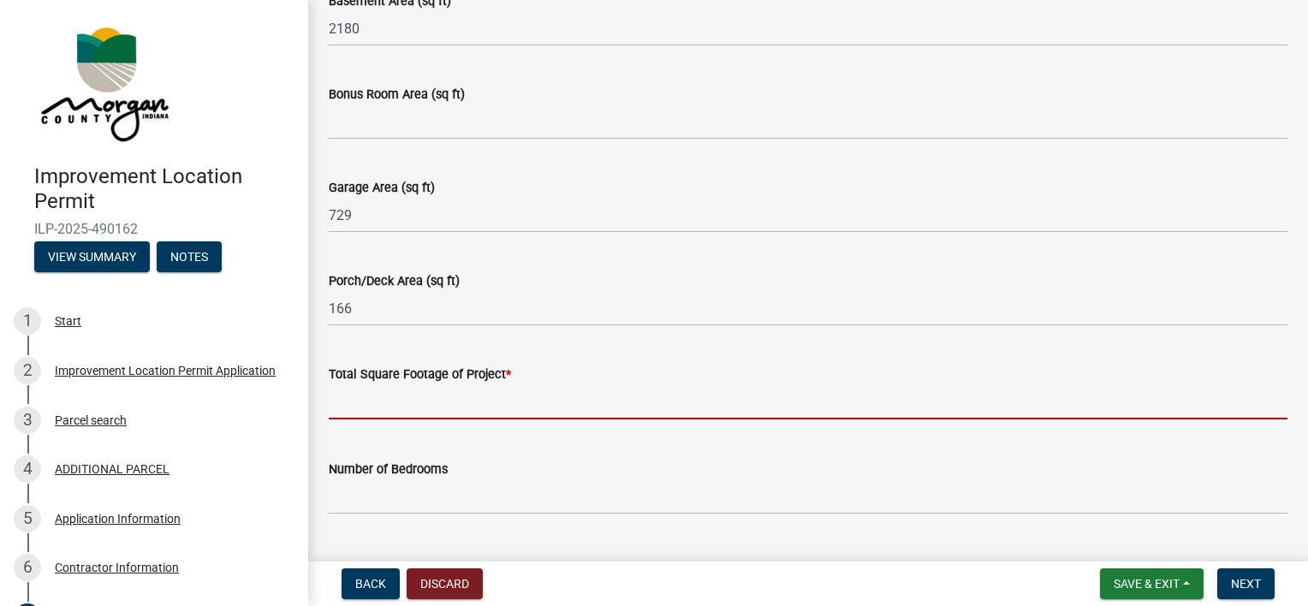
click at [460, 400] on input "text" at bounding box center [808, 401] width 959 height 35
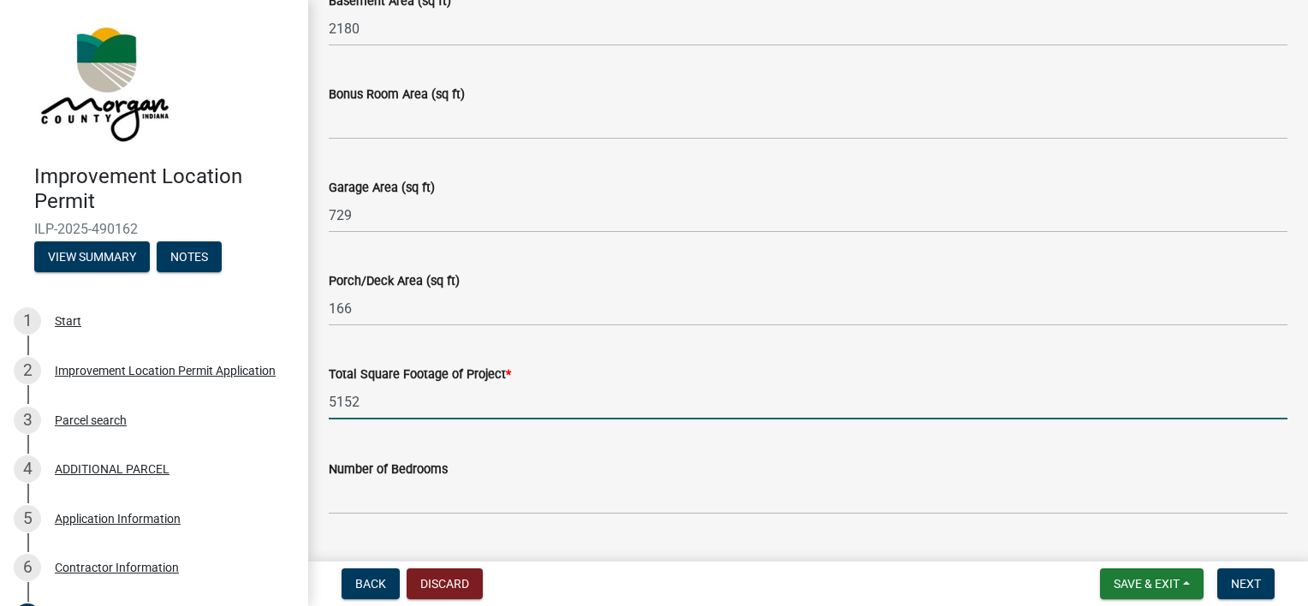
type input "5152"
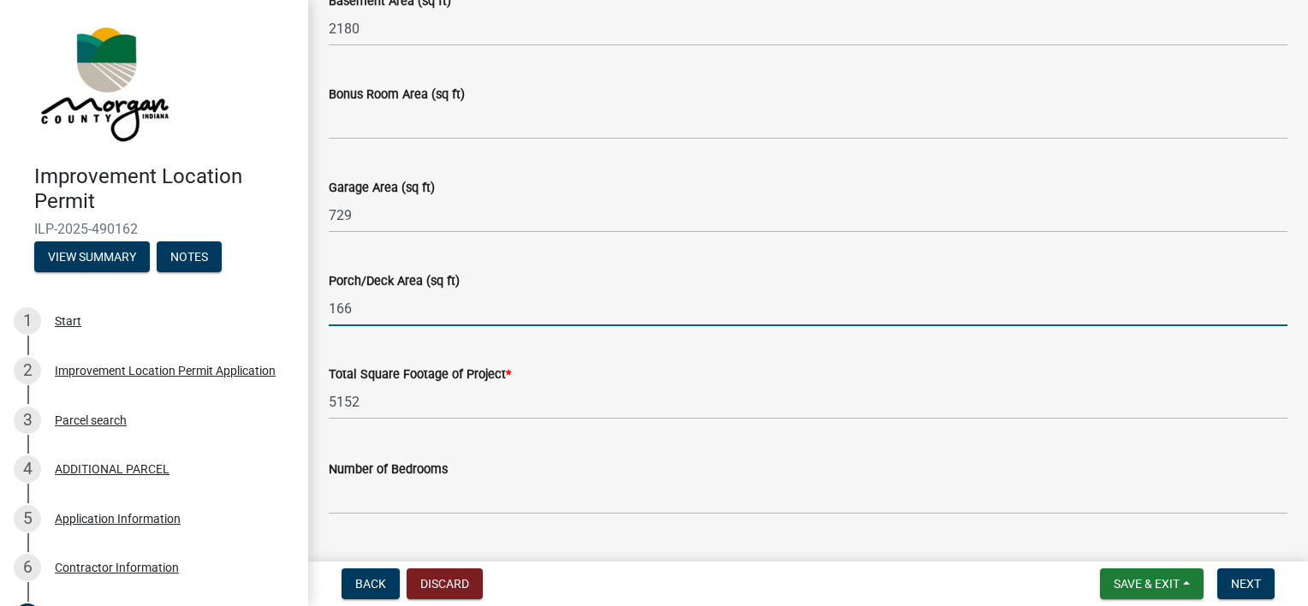
click at [336, 308] on input "166" at bounding box center [808, 308] width 959 height 35
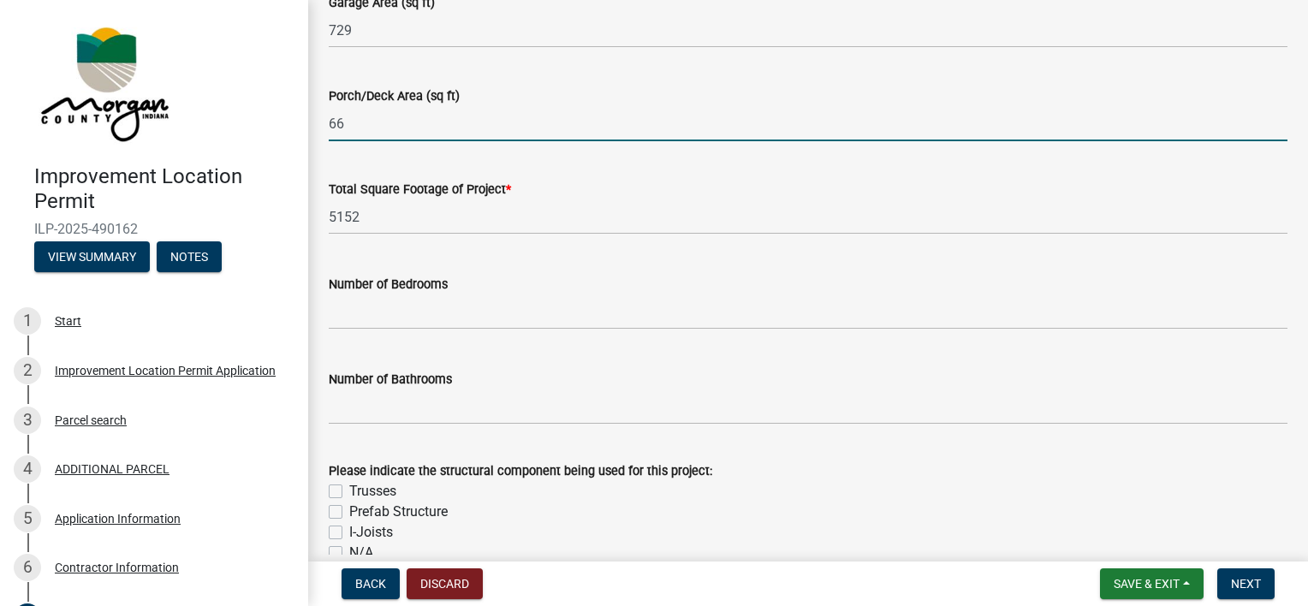
scroll to position [1216, 0]
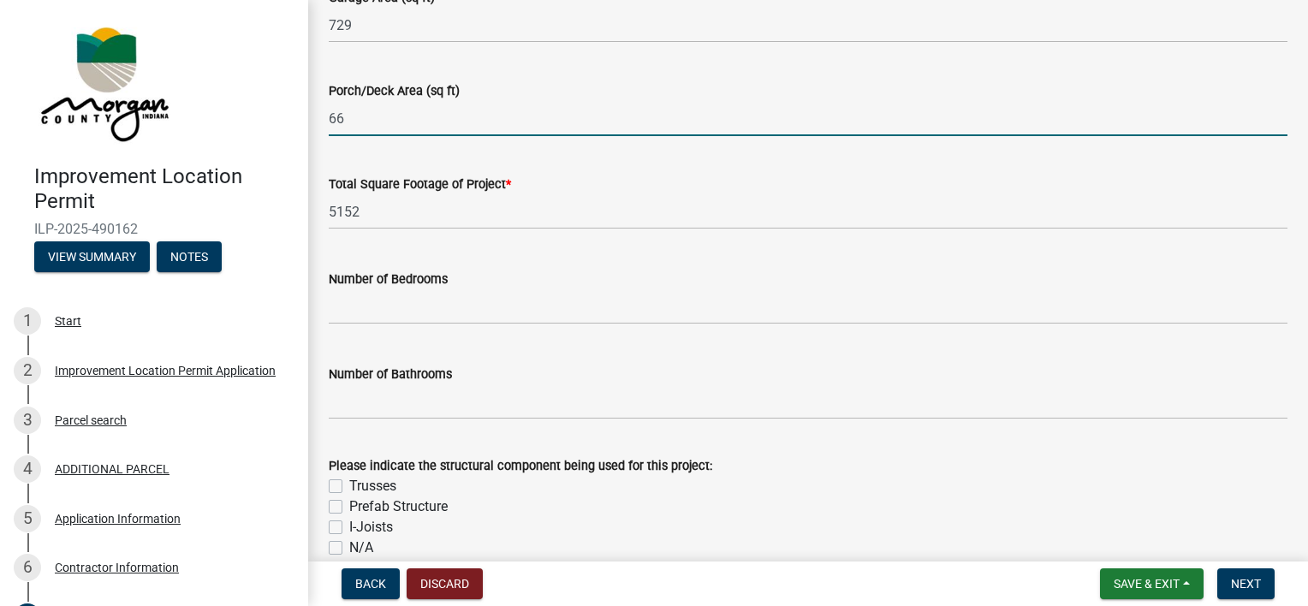
type input "66"
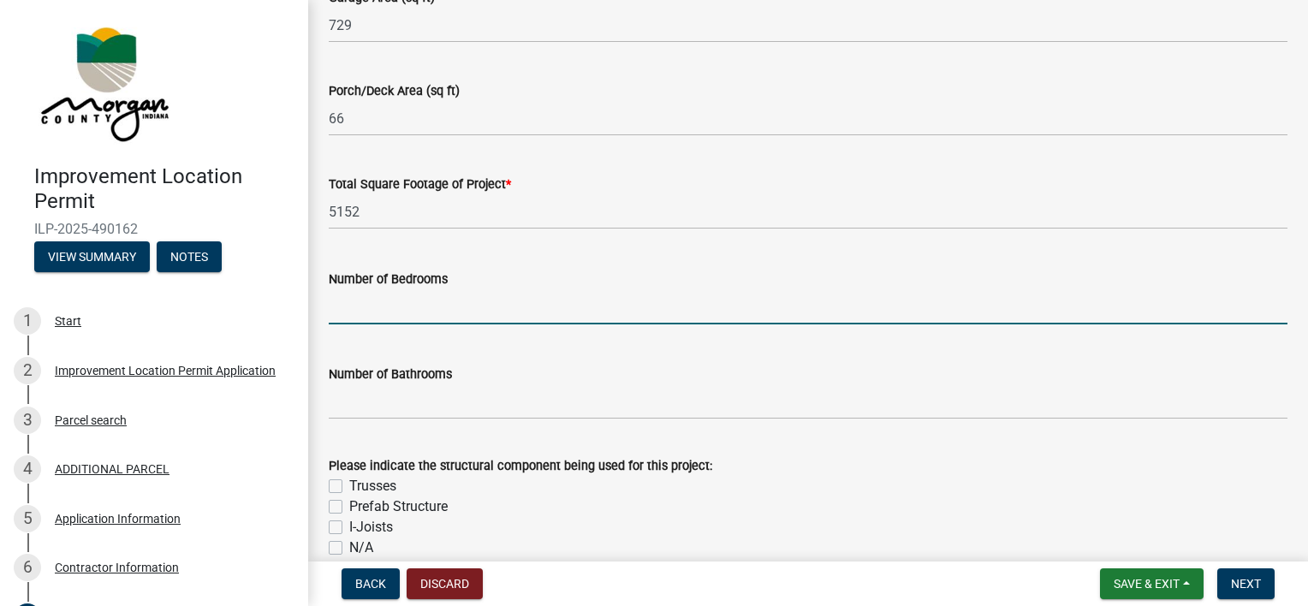
click at [446, 312] on input "text" at bounding box center [808, 306] width 959 height 35
type input "4"
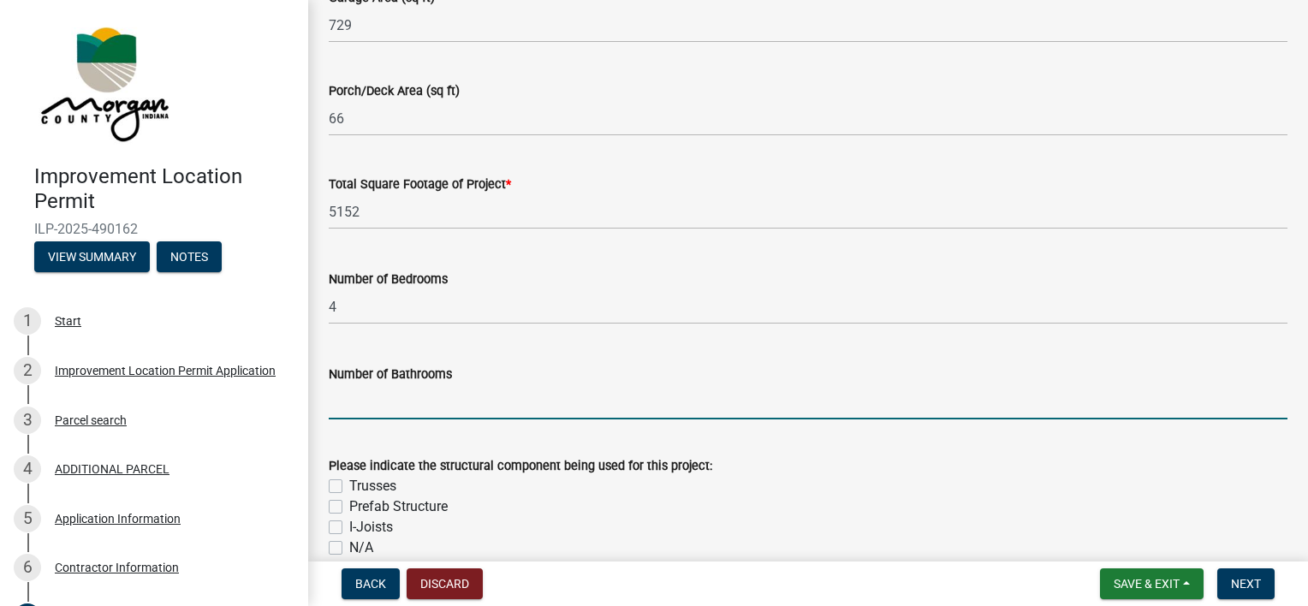
click at [419, 394] on input "text" at bounding box center [808, 401] width 959 height 35
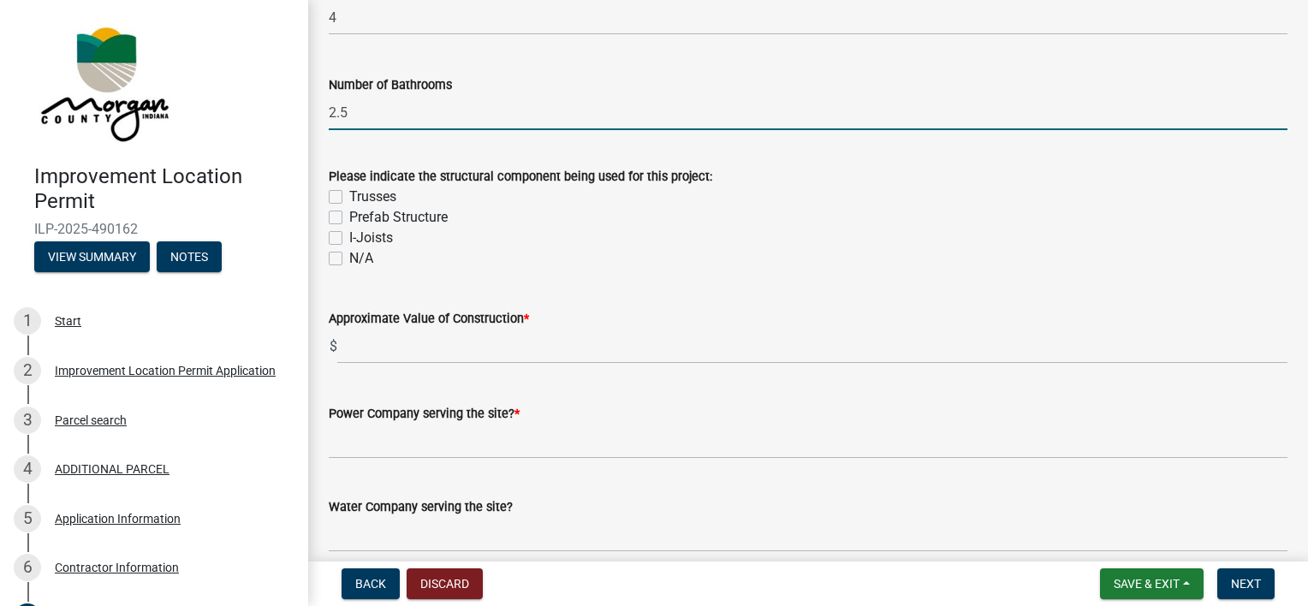
scroll to position [1512, 0]
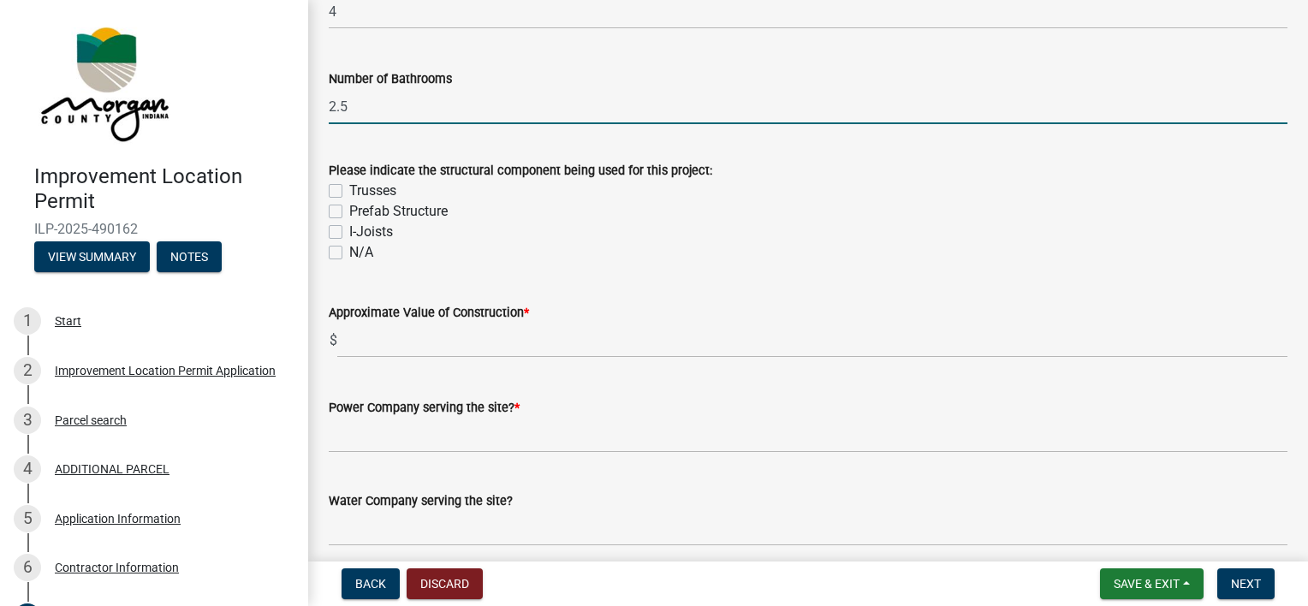
type input "2.5"
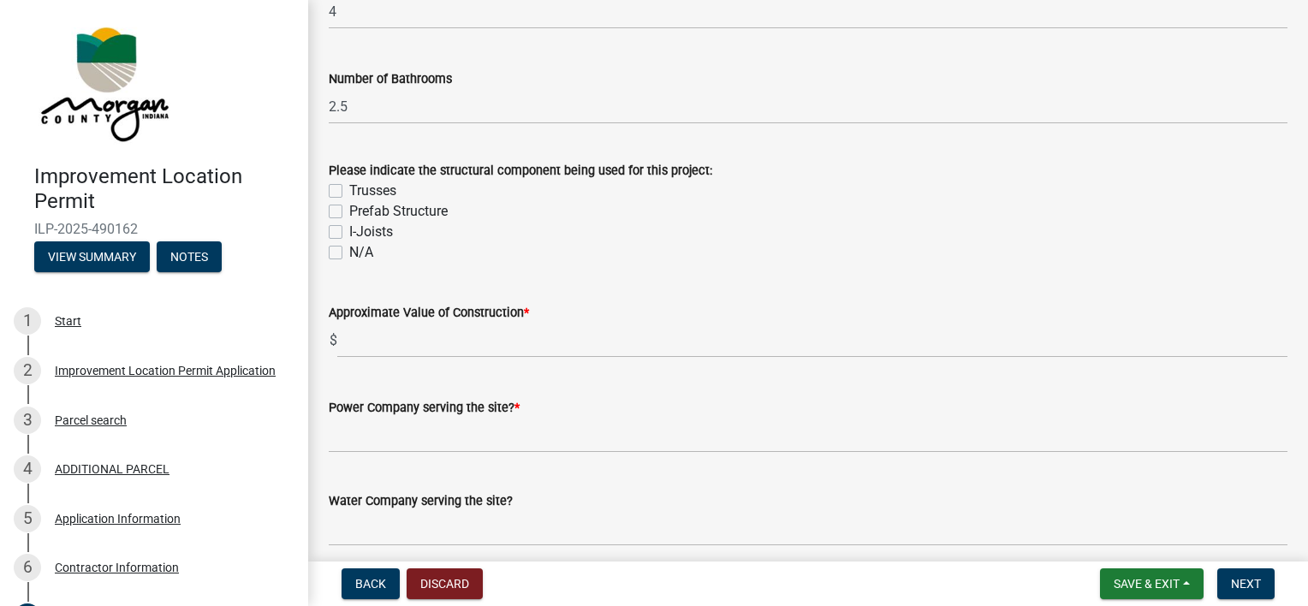
click at [338, 199] on div "Trusses" at bounding box center [808, 191] width 959 height 21
click at [349, 191] on label "Trusses" at bounding box center [372, 191] width 47 height 21
click at [349, 191] on input "Trusses" at bounding box center [354, 186] width 11 height 11
checkbox input "true"
checkbox input "false"
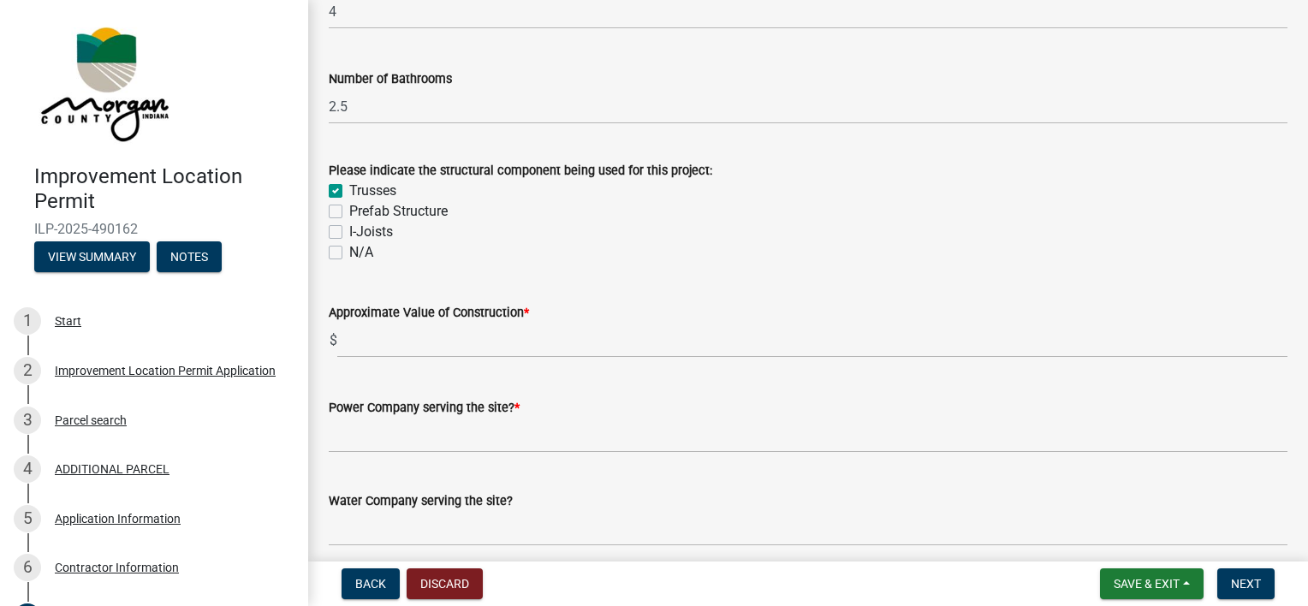
checkbox input "false"
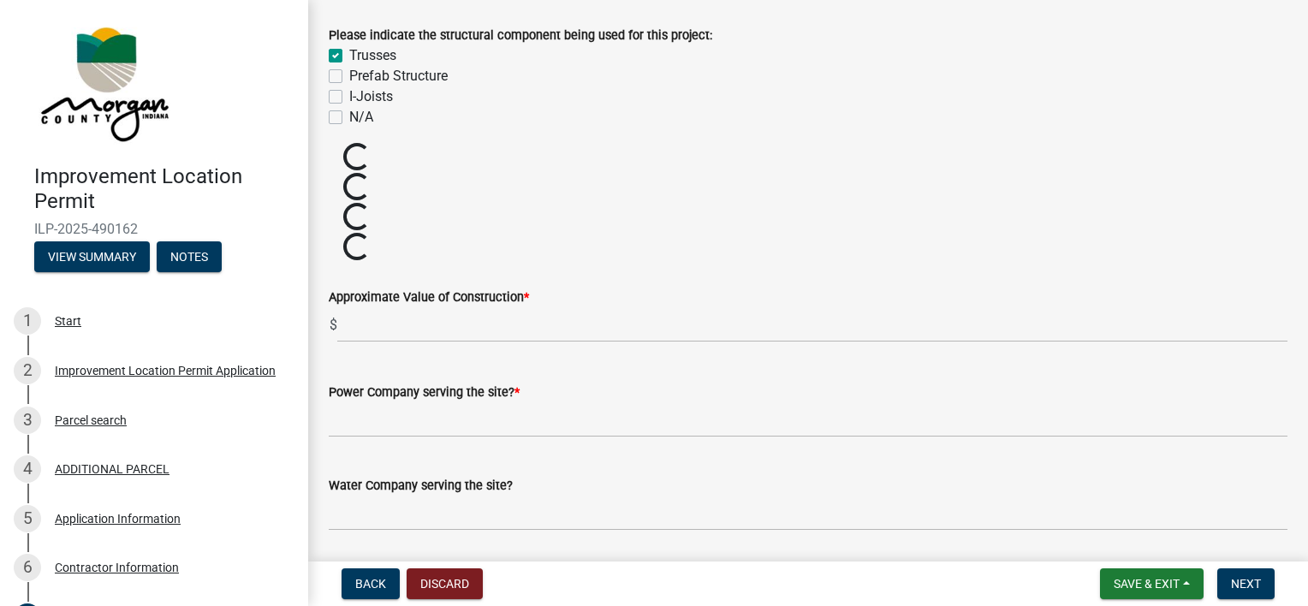
scroll to position [1648, 0]
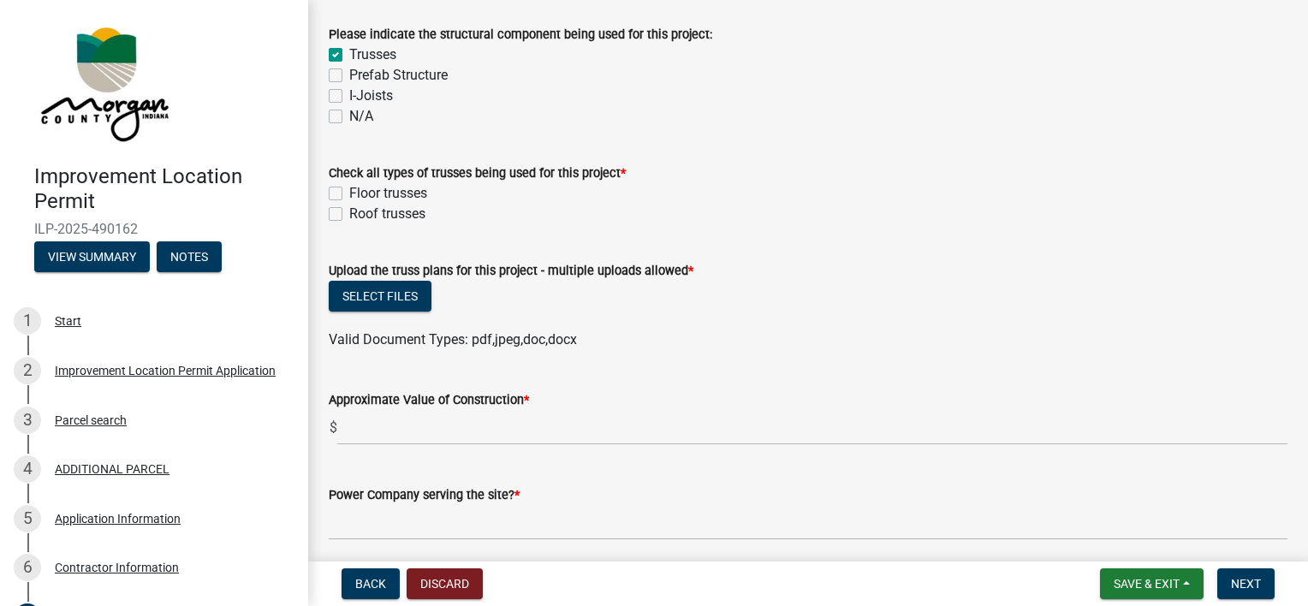
click at [349, 195] on label "Floor trusses" at bounding box center [388, 193] width 78 height 21
click at [349, 194] on input "Floor trusses" at bounding box center [354, 188] width 11 height 11
checkbox input "true"
checkbox input "false"
click at [385, 300] on button "Select files" at bounding box center [380, 296] width 103 height 31
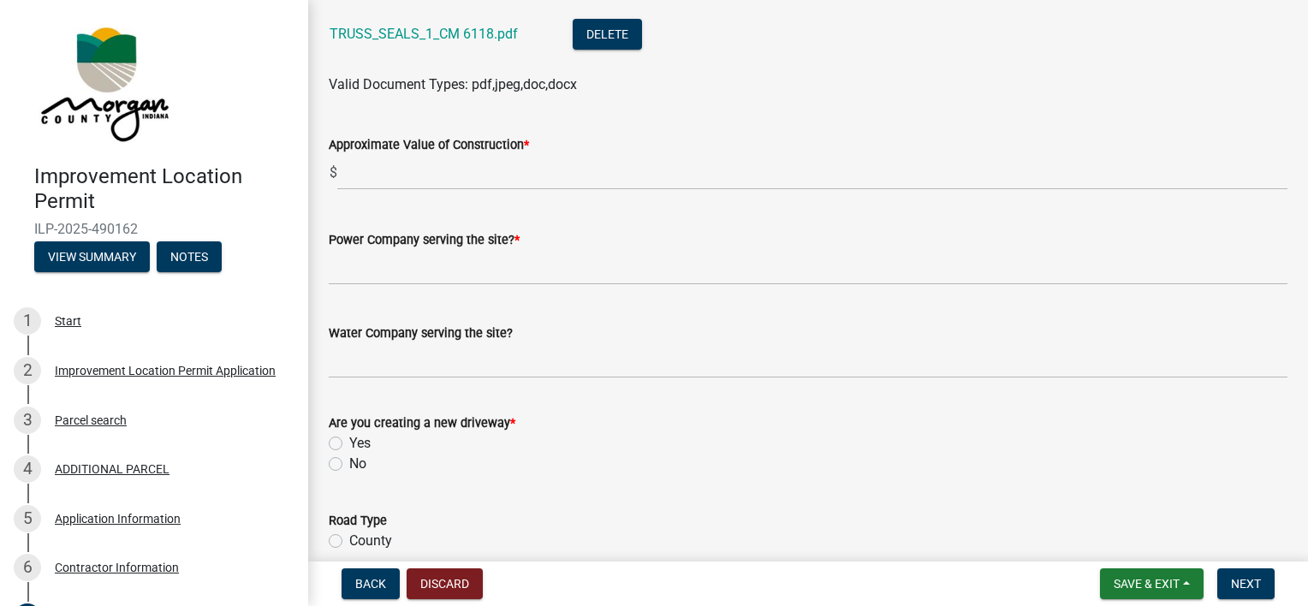
scroll to position [2032, 0]
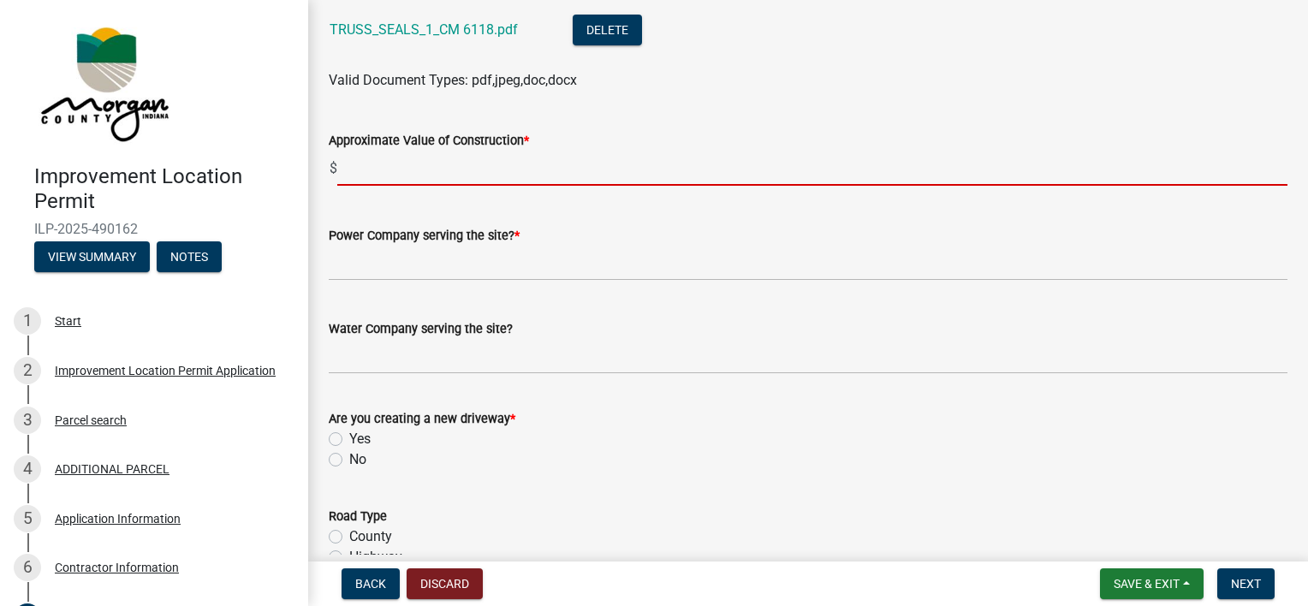
click at [506, 174] on input "text" at bounding box center [812, 168] width 950 height 35
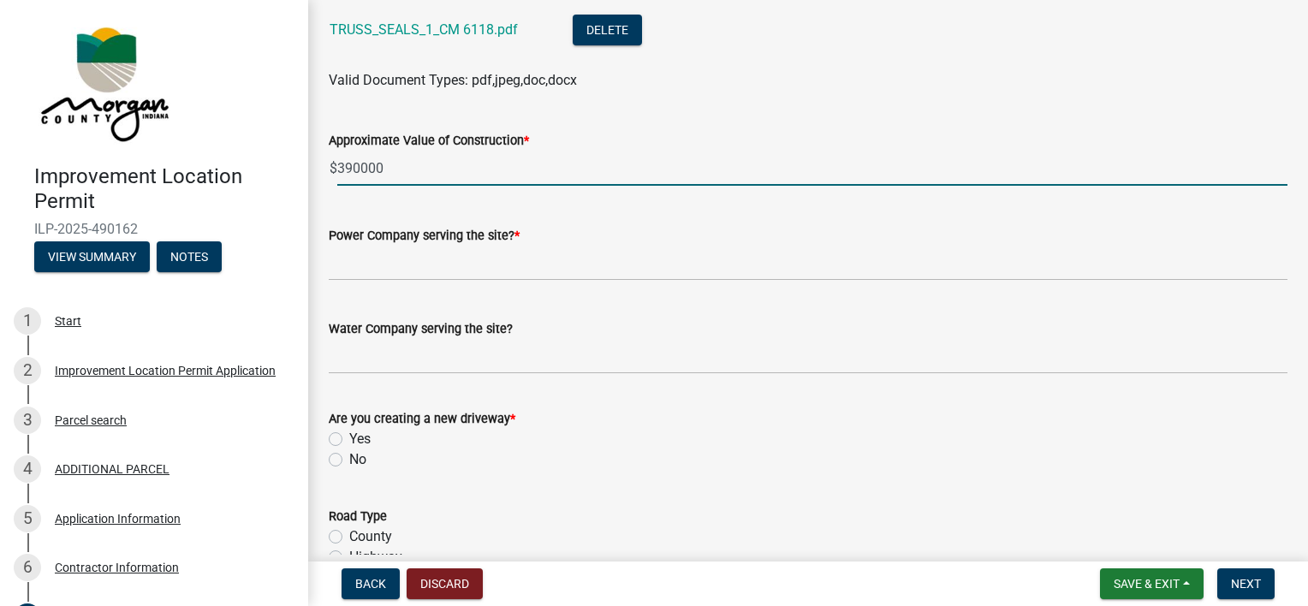
type input "390000"
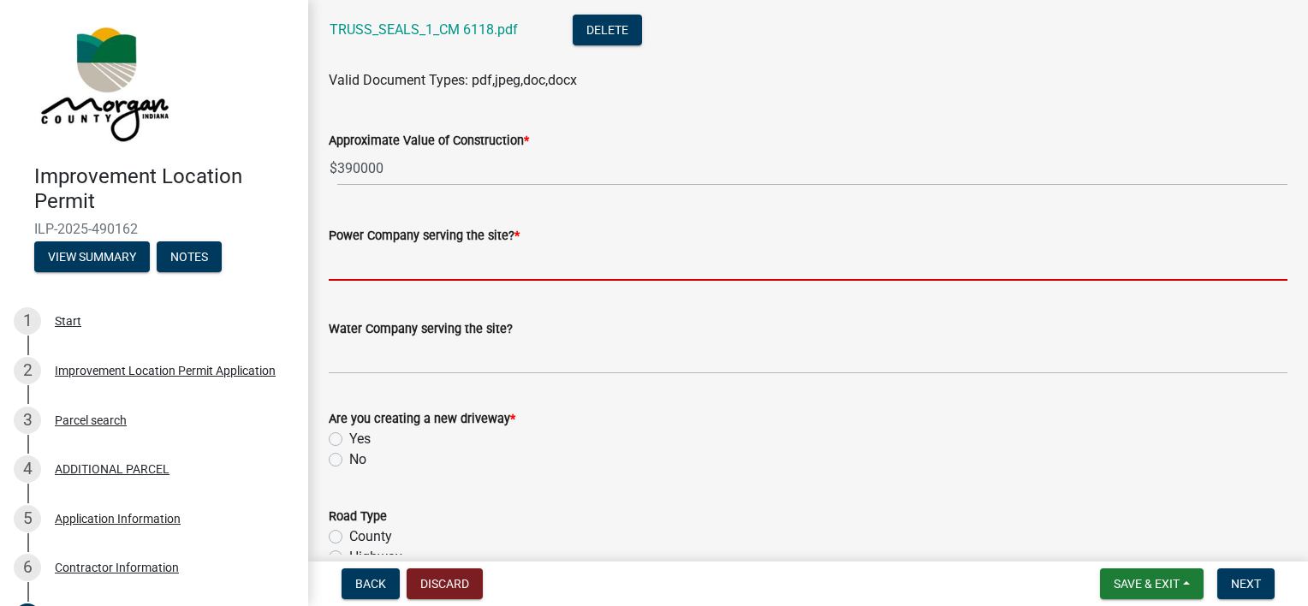
click at [446, 255] on input "Power Company serving the site? *" at bounding box center [808, 263] width 959 height 35
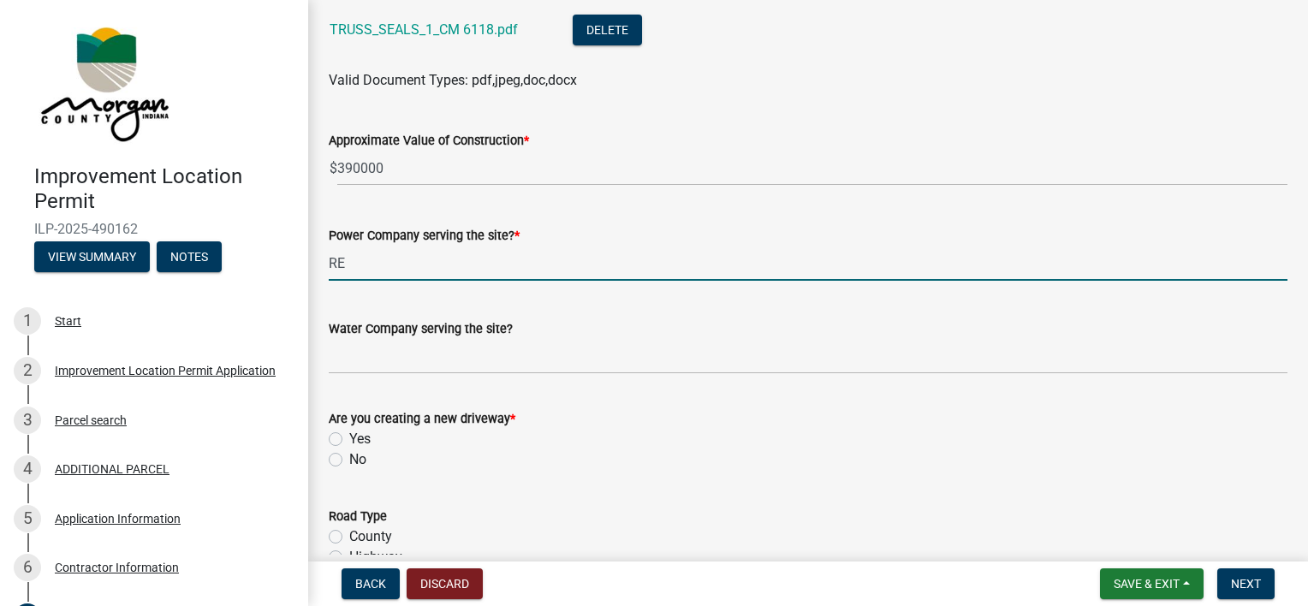
type input "R"
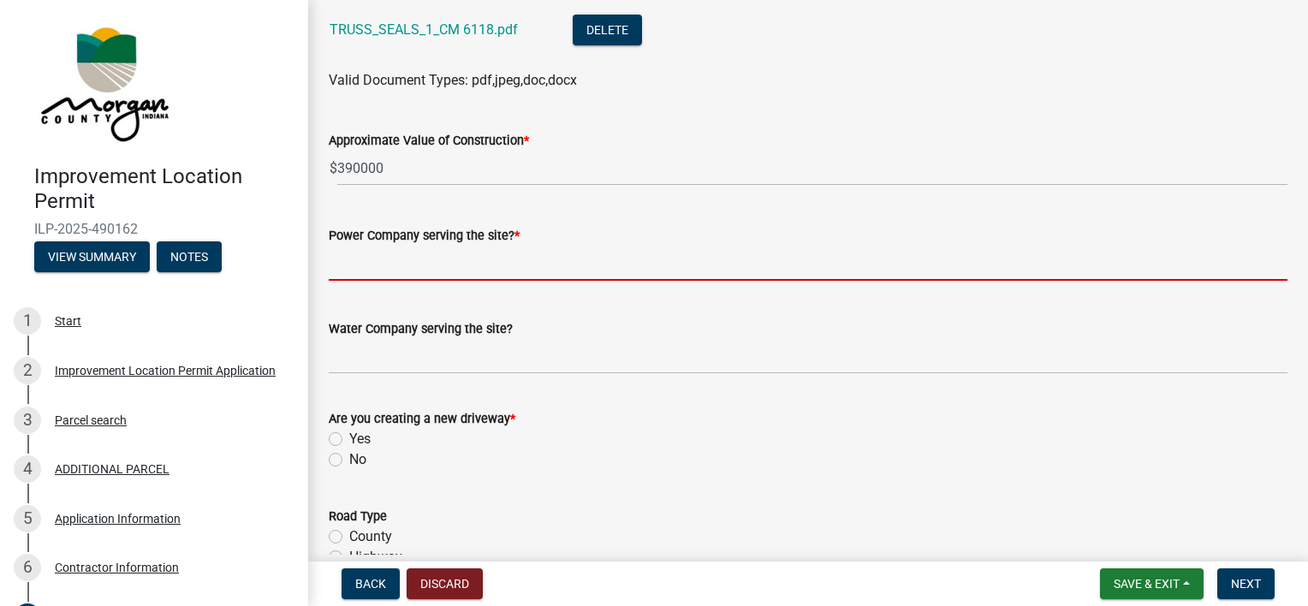
type input "s"
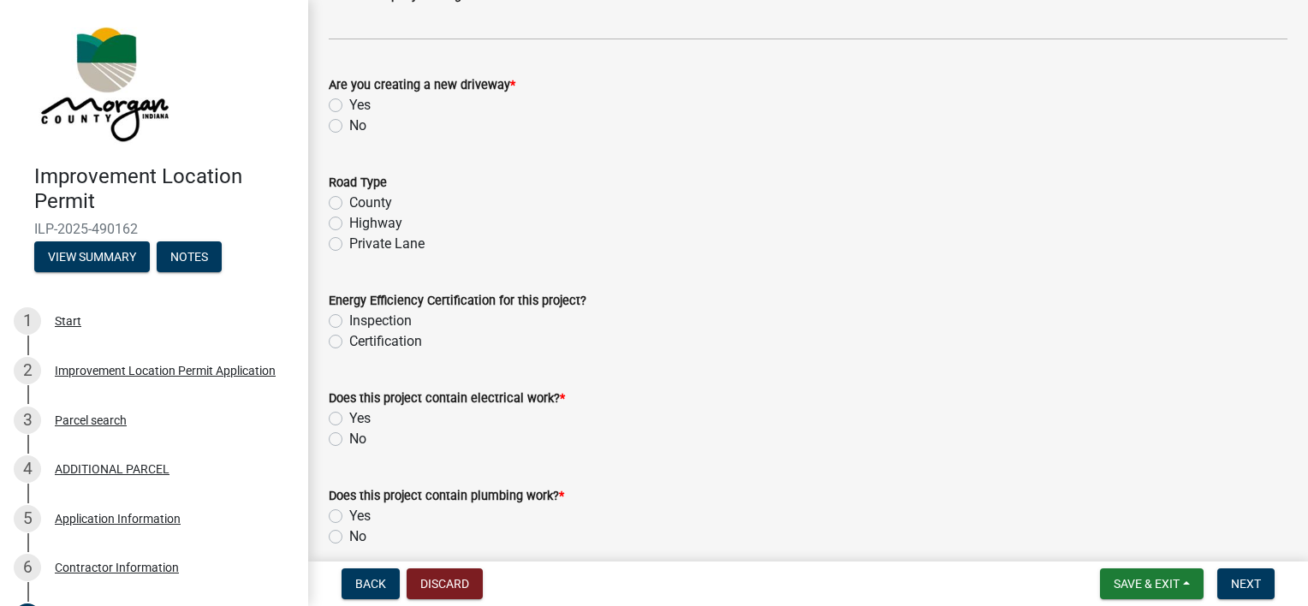
scroll to position [2368, 0]
type input "SCI Power"
click at [349, 243] on label "Private Lane" at bounding box center [386, 242] width 75 height 21
click at [349, 243] on input "Private Lane" at bounding box center [354, 237] width 11 height 11
radio input "true"
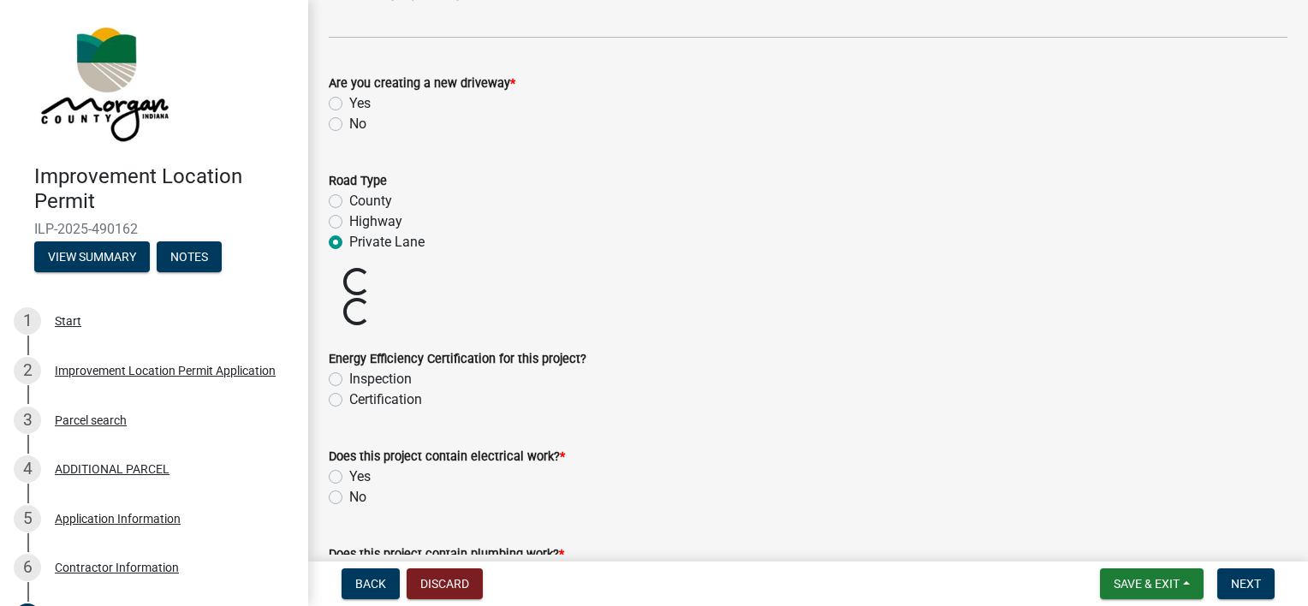
click at [349, 102] on label "Yes" at bounding box center [359, 103] width 21 height 21
click at [349, 102] on input "Yes" at bounding box center [354, 98] width 11 height 11
radio input "true"
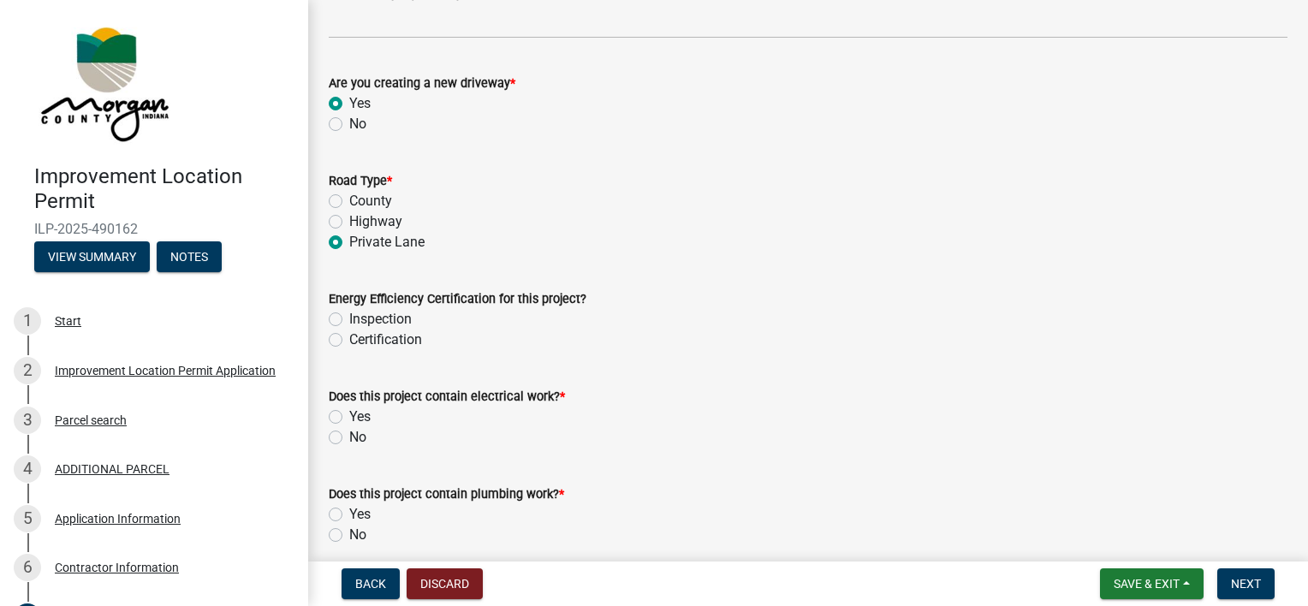
click at [349, 336] on label "Certification" at bounding box center [385, 340] width 73 height 21
click at [349, 336] on input "Certification" at bounding box center [354, 335] width 11 height 11
radio input "true"
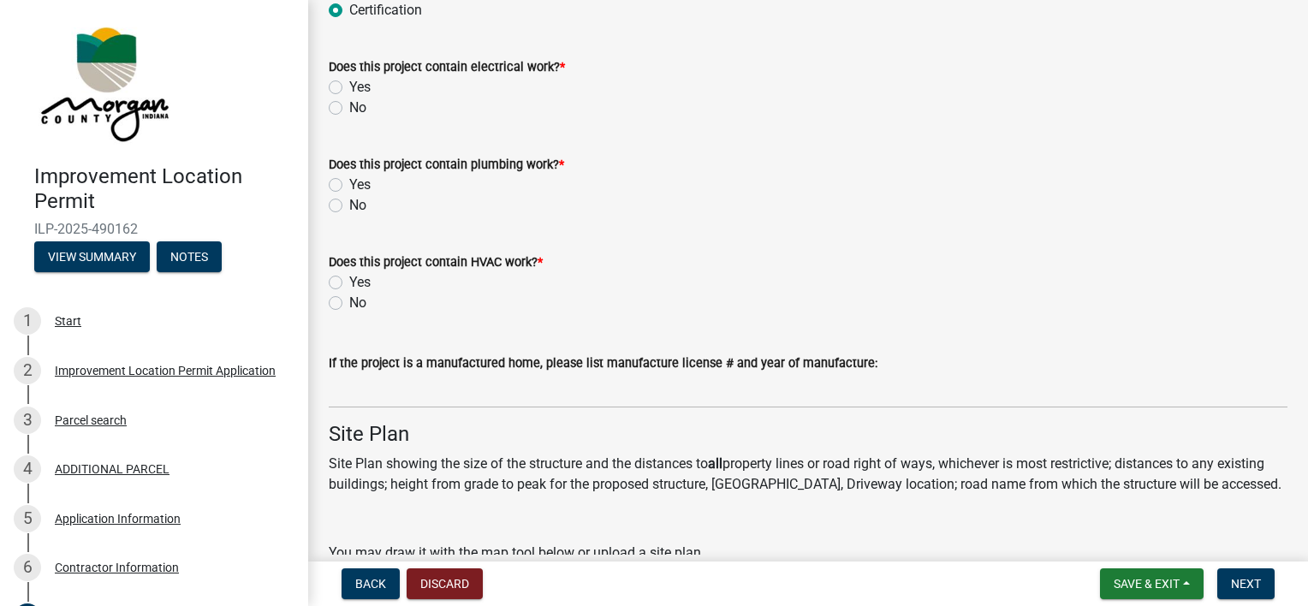
scroll to position [2698, 0]
click at [349, 86] on label "Yes" at bounding box center [359, 86] width 21 height 21
click at [349, 86] on input "Yes" at bounding box center [354, 81] width 11 height 11
radio input "true"
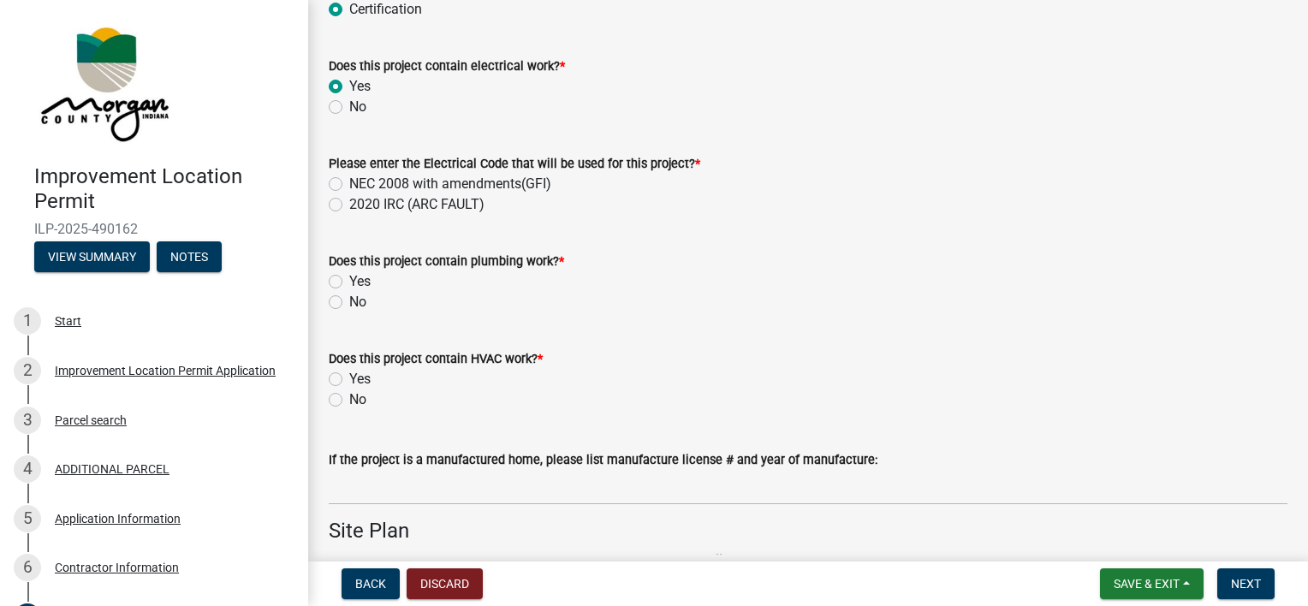
click at [349, 184] on label "NEC 2008 with amendments(GFI)" at bounding box center [450, 184] width 202 height 21
click at [349, 184] on input "NEC 2008 with amendments(GFI)" at bounding box center [354, 179] width 11 height 11
radio input "true"
click at [349, 280] on label "Yes" at bounding box center [359, 281] width 21 height 21
click at [349, 280] on input "Yes" at bounding box center [354, 276] width 11 height 11
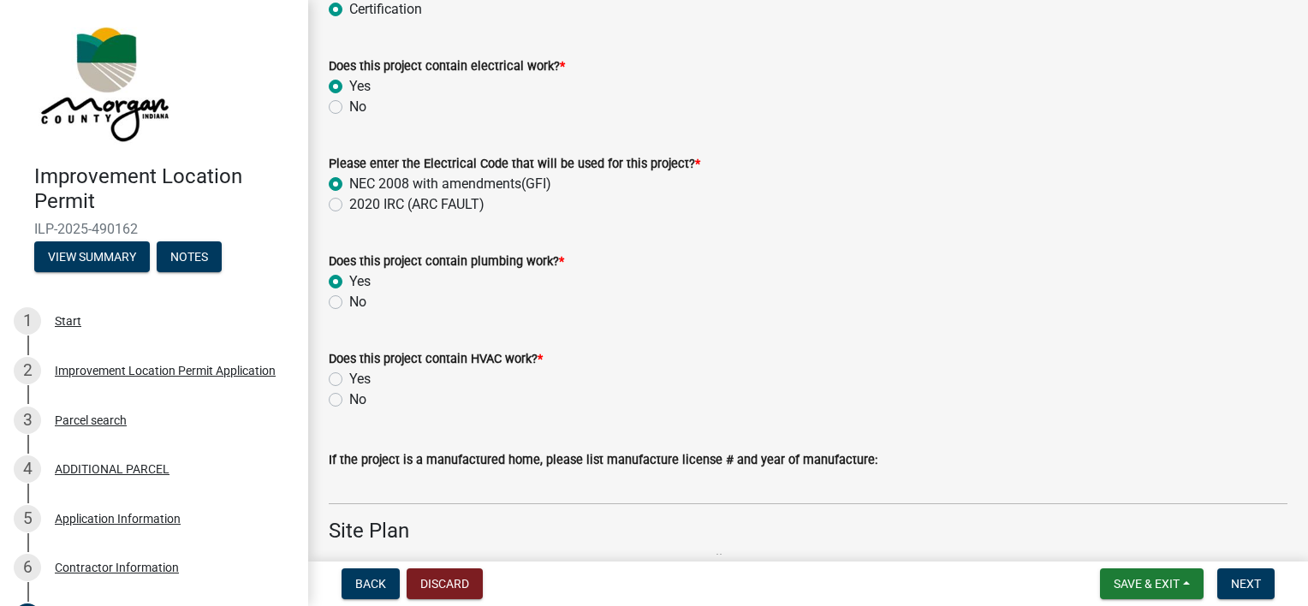
radio input "true"
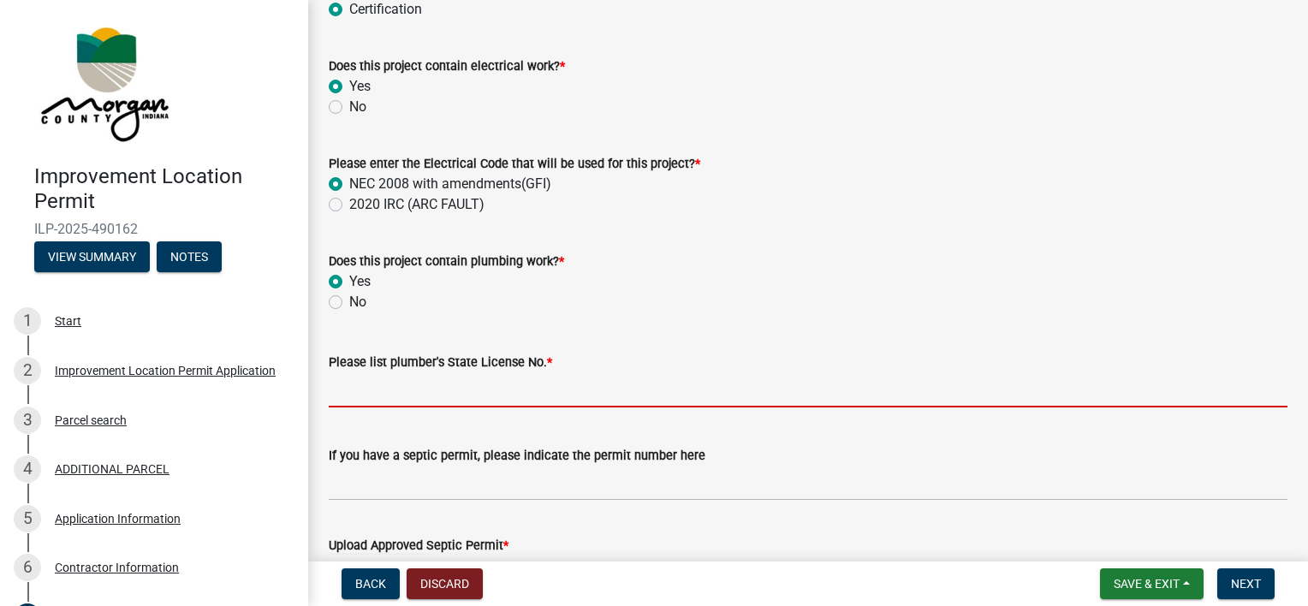
click at [348, 391] on input "Please list plumber's State License No. *" at bounding box center [808, 389] width 959 height 35
type input "PL2000001"
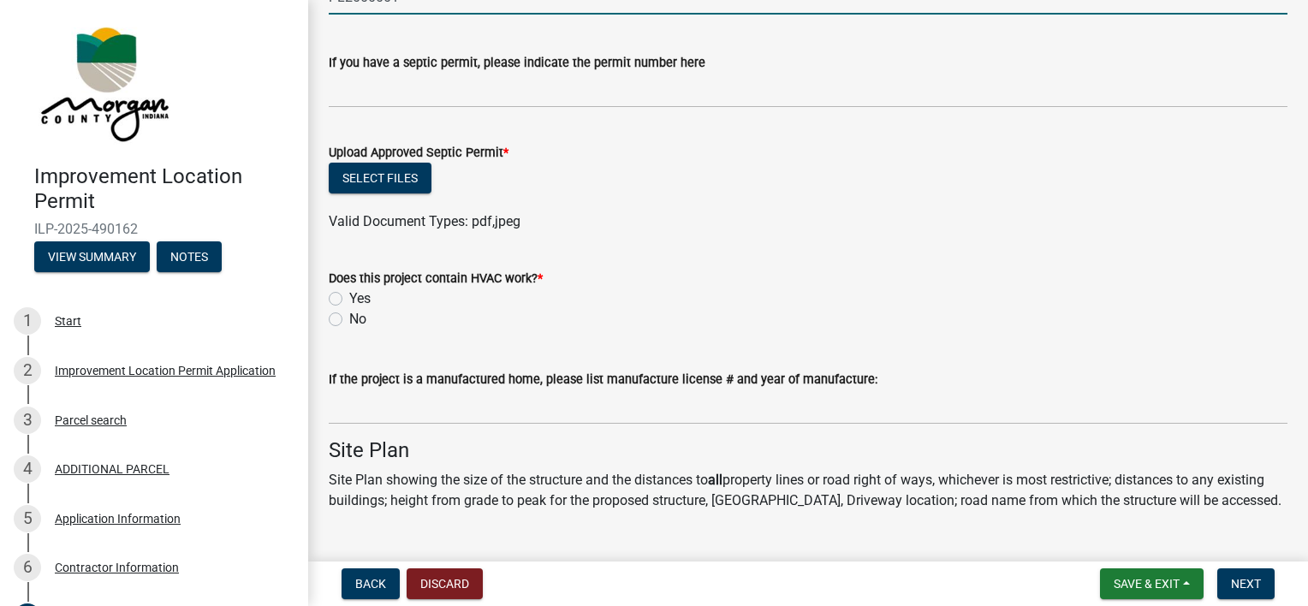
scroll to position [3093, 0]
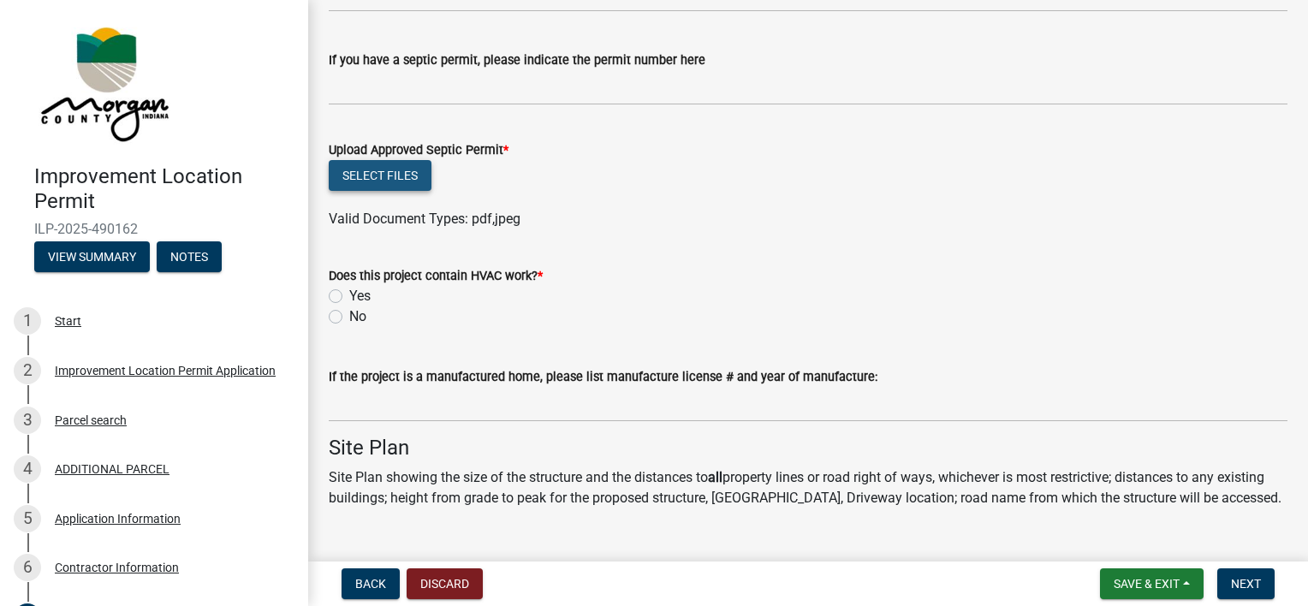
click at [404, 182] on button "Select files" at bounding box center [380, 175] width 103 height 31
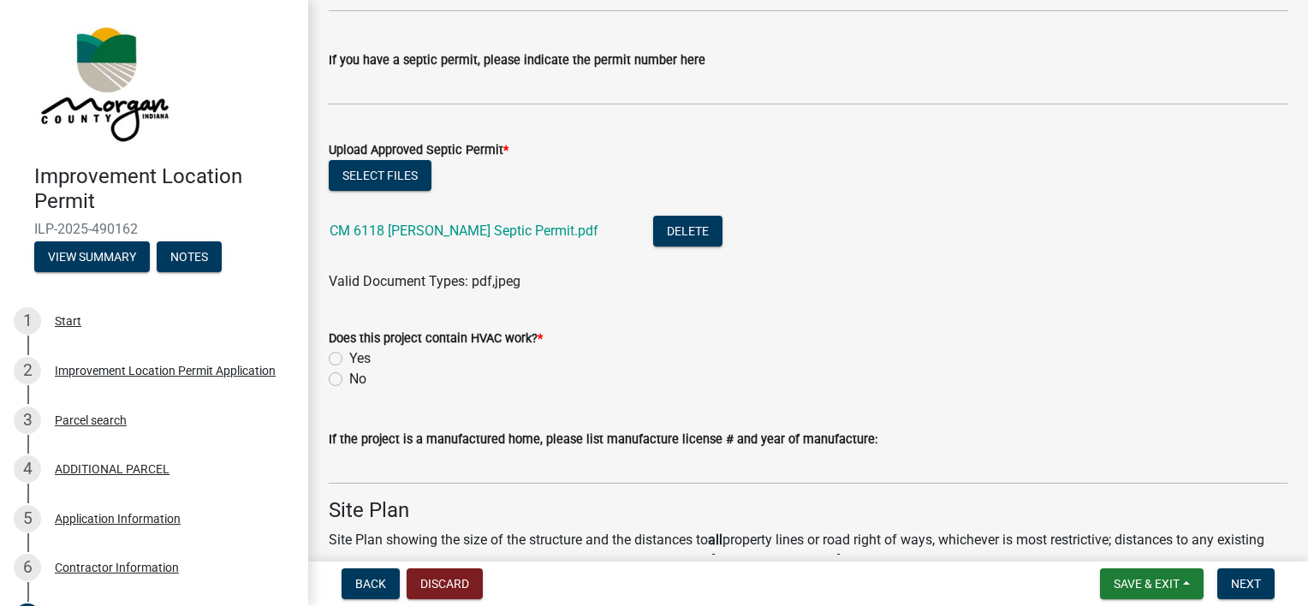
click at [349, 352] on label "Yes" at bounding box center [359, 358] width 21 height 21
click at [349, 352] on input "Yes" at bounding box center [354, 353] width 11 height 11
radio input "true"
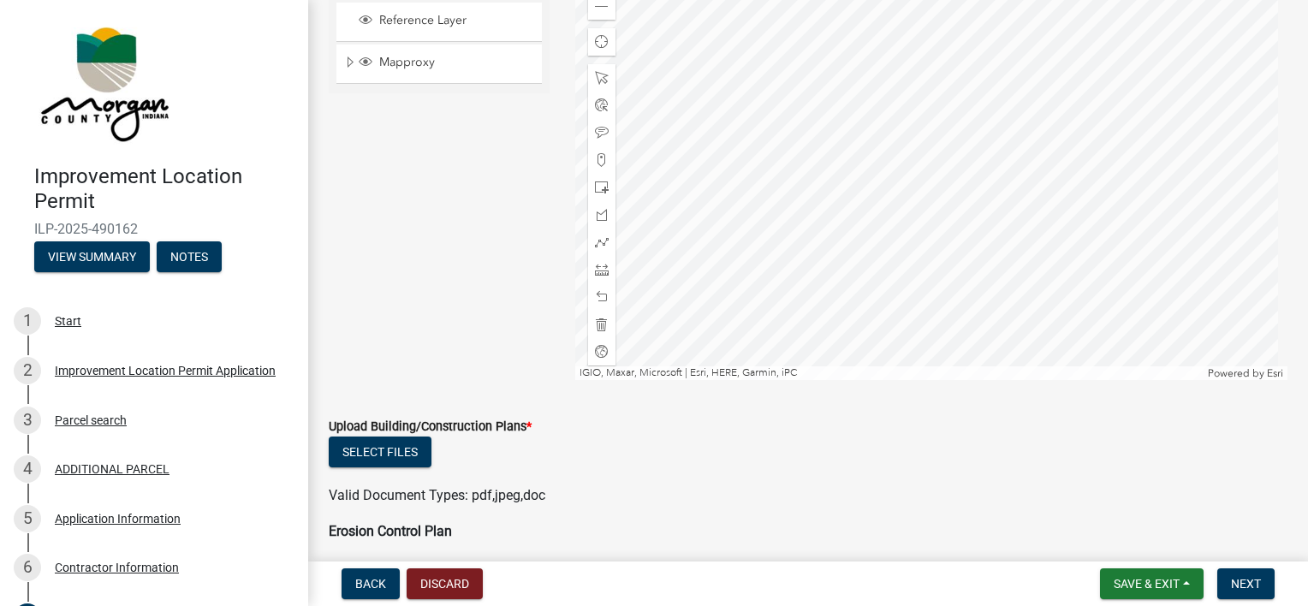
scroll to position [3988, 0]
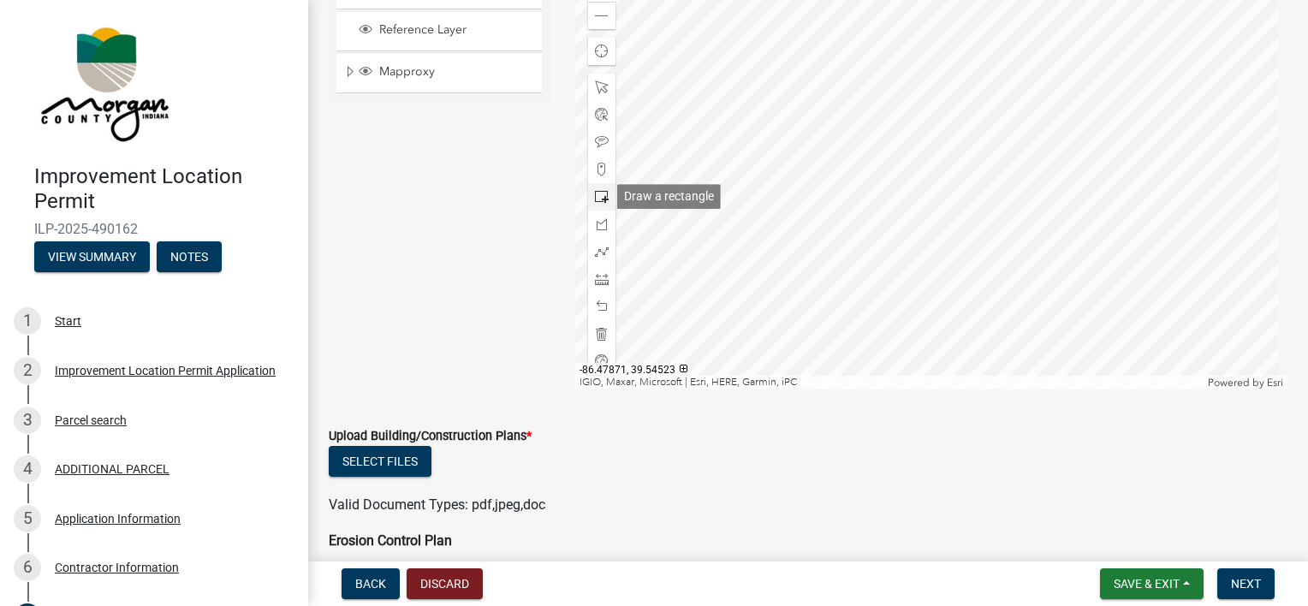
click at [596, 197] on span at bounding box center [602, 197] width 14 height 14
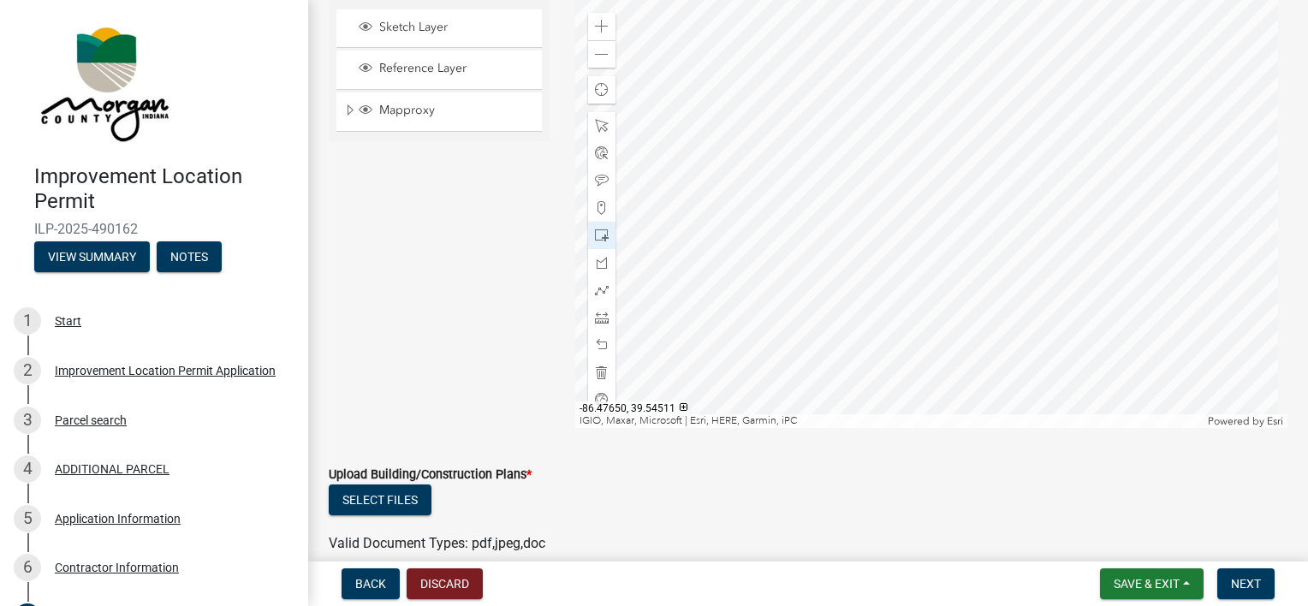
click at [964, 235] on div at bounding box center [931, 214] width 713 height 428
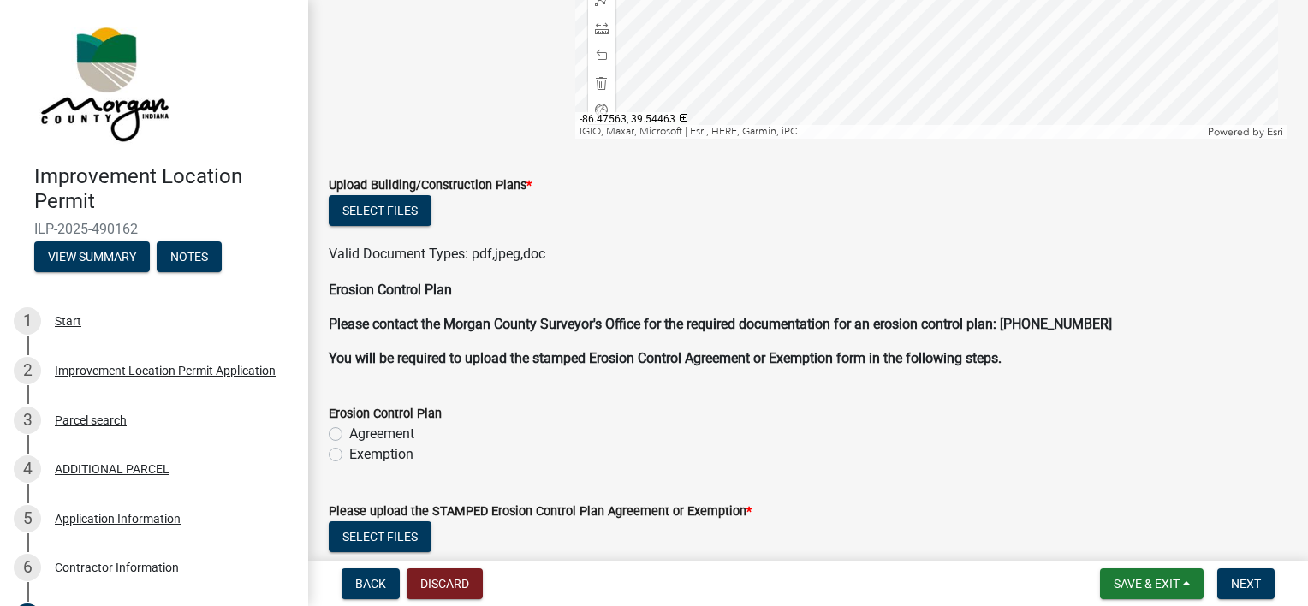
scroll to position [4252, 0]
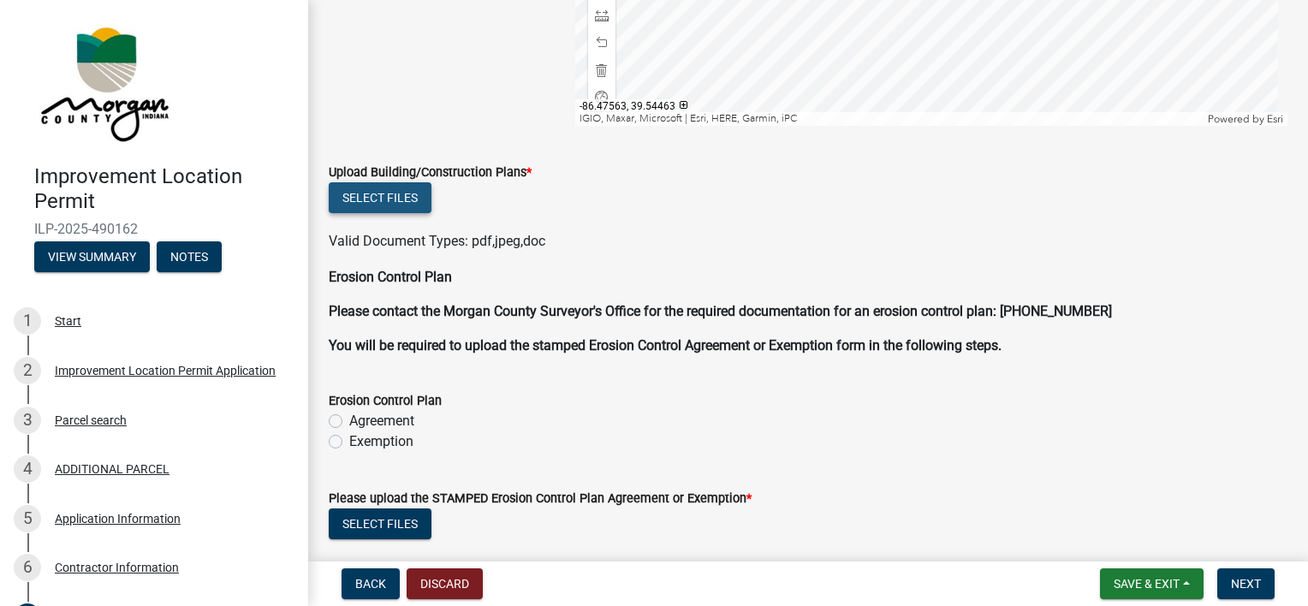
click at [370, 209] on button "Select files" at bounding box center [380, 197] width 103 height 31
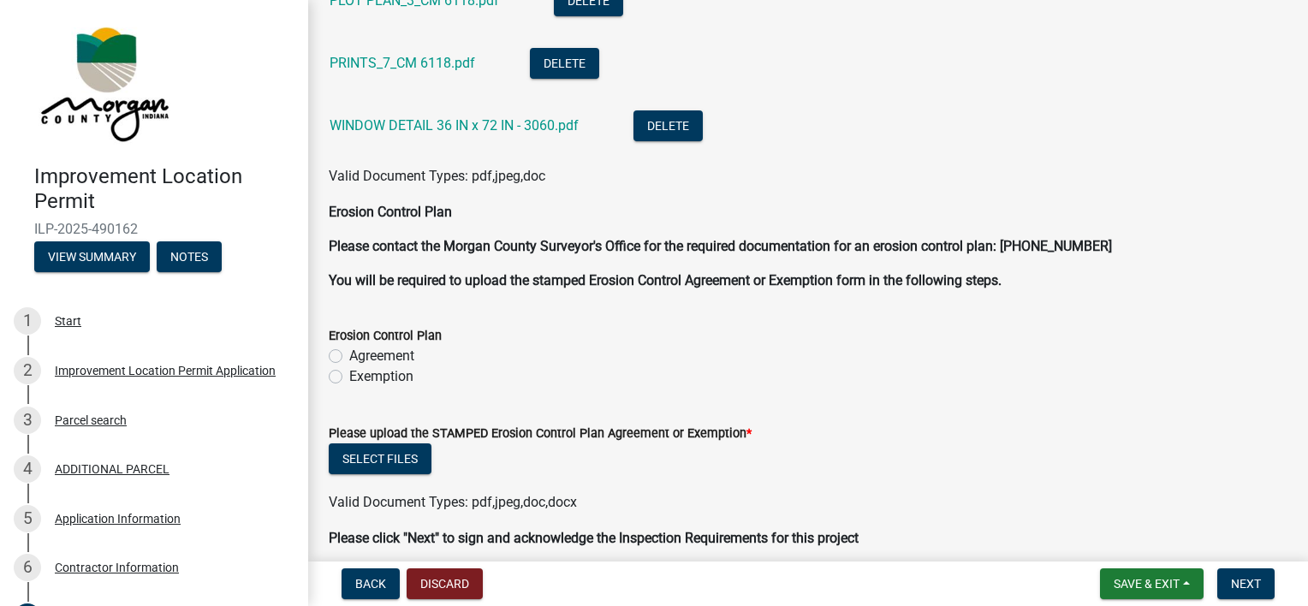
scroll to position [4766, 0]
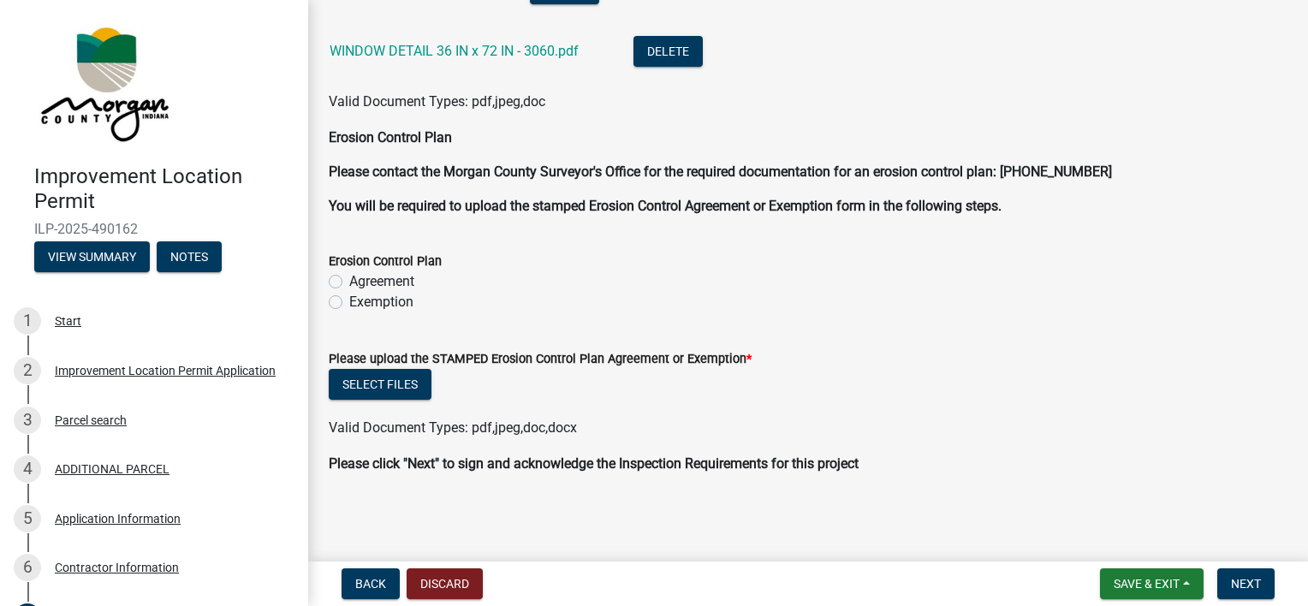
click at [349, 284] on label "Agreement" at bounding box center [381, 281] width 65 height 21
click at [349, 282] on input "Agreement" at bounding box center [354, 276] width 11 height 11
radio input "true"
drag, startPoint x: 1145, startPoint y: 575, endPoint x: 1157, endPoint y: 585, distance: 15.8
click at [964, 585] on span "Save & Exit" at bounding box center [1147, 584] width 66 height 14
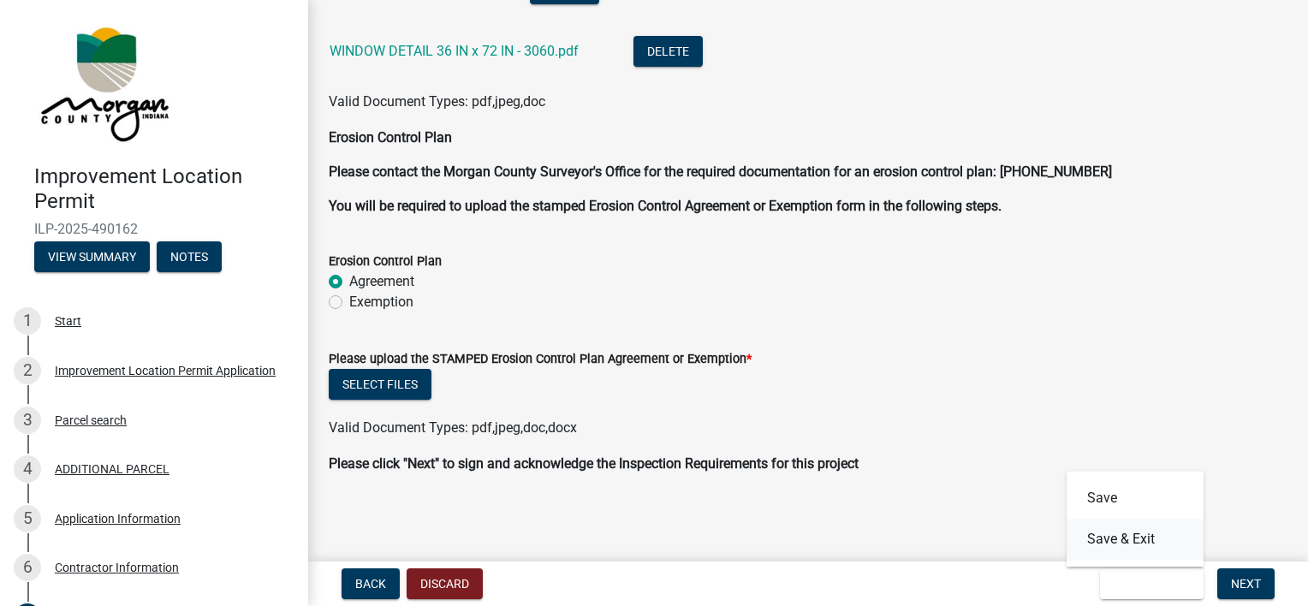
click at [964, 536] on button "Save & Exit" at bounding box center [1135, 539] width 137 height 41
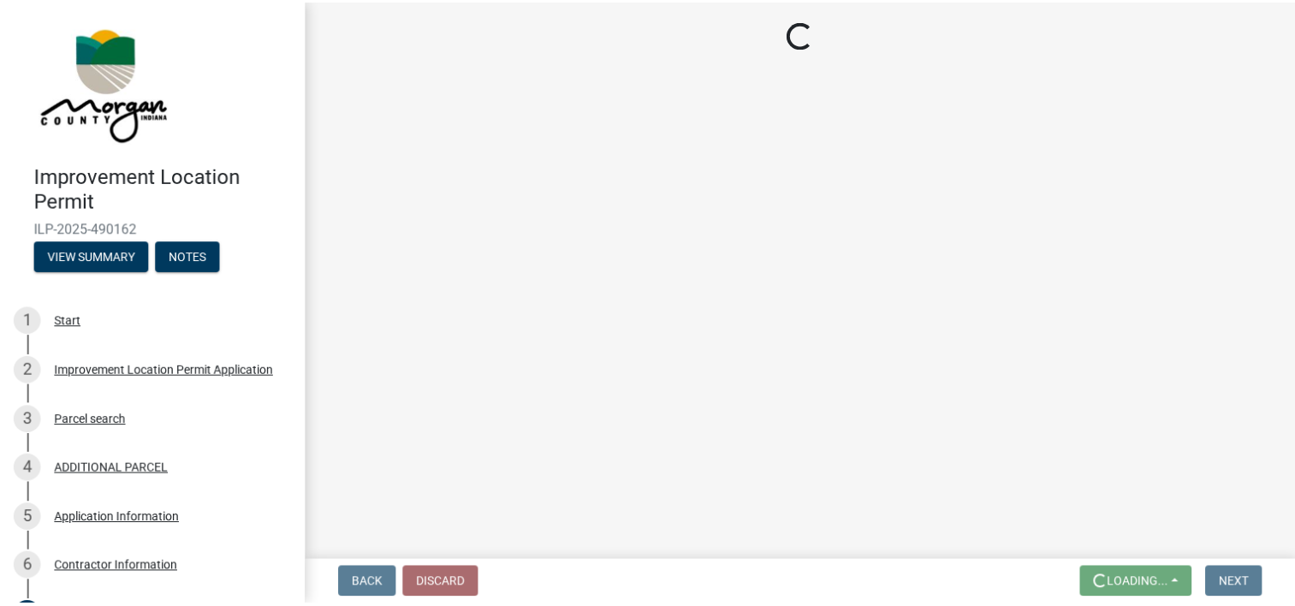
scroll to position [0, 0]
